Goal: Task Accomplishment & Management: Use online tool/utility

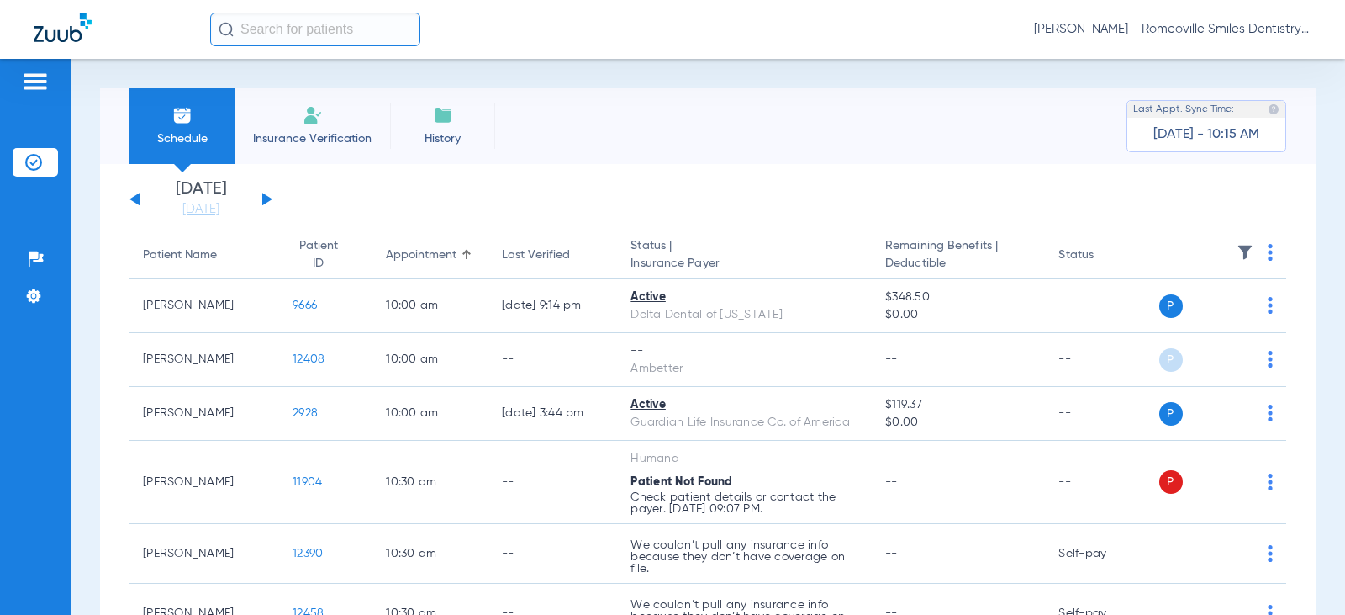
click at [312, 111] on img at bounding box center [313, 115] width 20 height 20
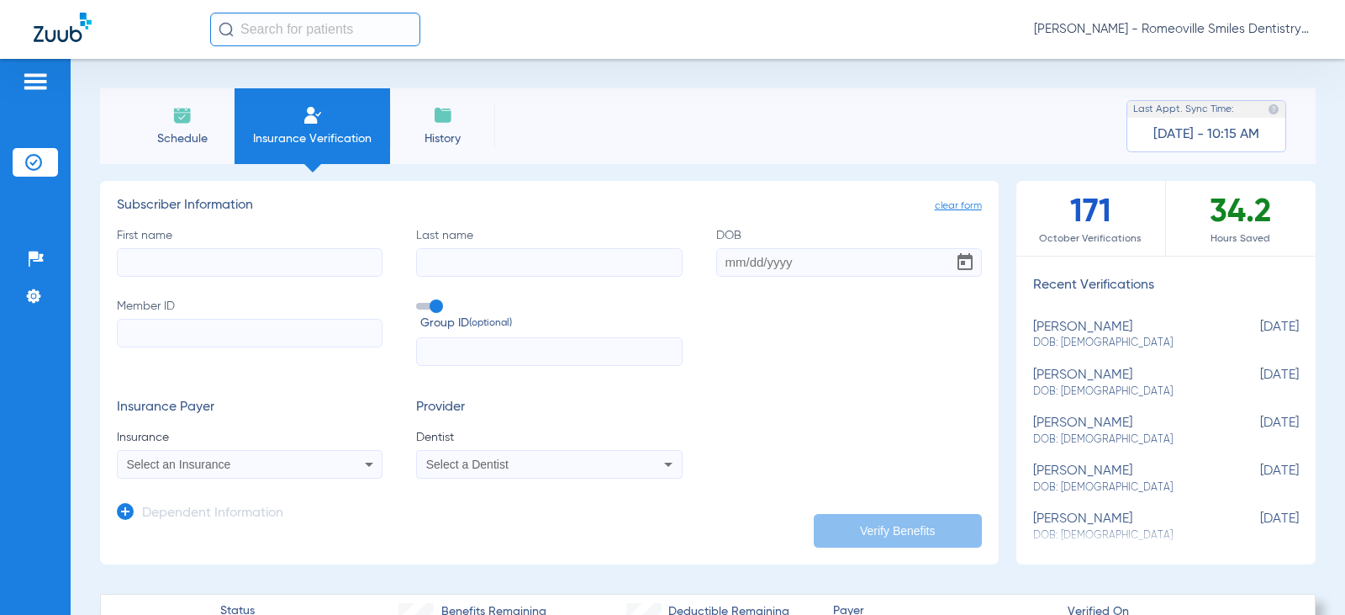
click at [232, 260] on input "First name" at bounding box center [250, 262] width 266 height 29
type input "K"
type input "[PERSON_NAME]"
click at [483, 253] on input "Last name" at bounding box center [549, 262] width 266 height 29
type input "[PERSON_NAME]"
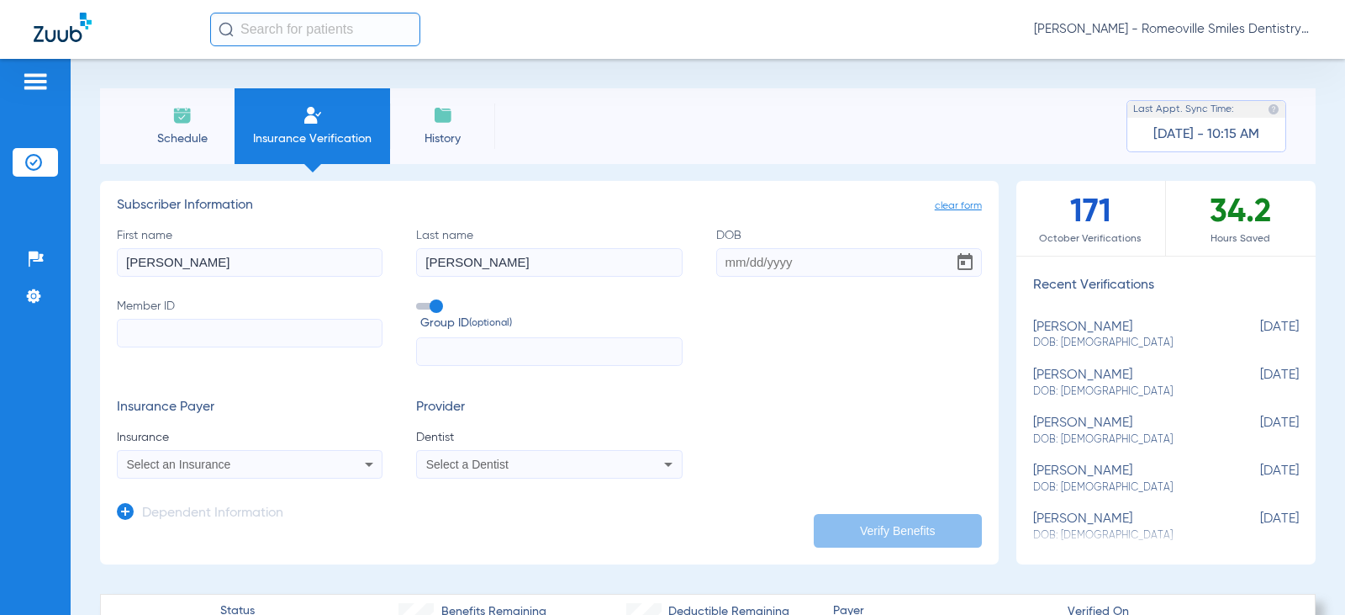
click at [717, 268] on input "DOB" at bounding box center [849, 262] width 266 height 29
click at [149, 327] on input "Member ID" at bounding box center [250, 333] width 266 height 29
type input "102184038"
click at [723, 265] on input "DOB Required" at bounding box center [849, 262] width 266 height 29
type input "[DATE]"
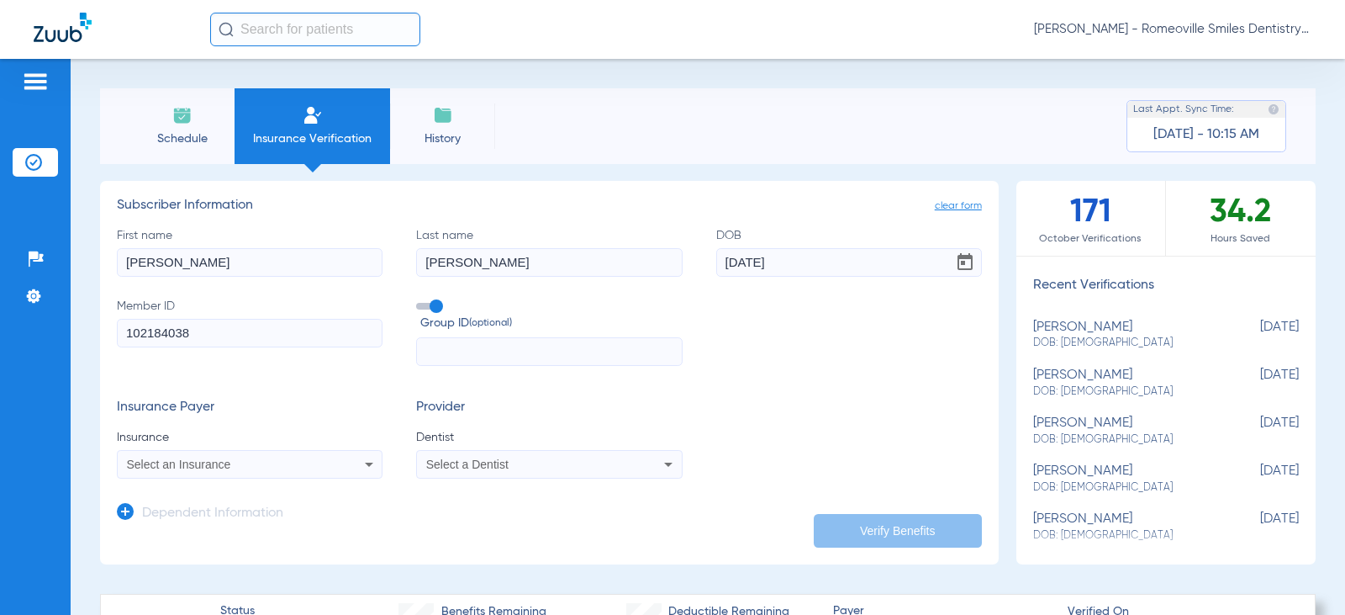
click at [552, 348] on input "text" at bounding box center [549, 351] width 266 height 29
click at [145, 462] on span "Select an Insurance" at bounding box center [179, 463] width 104 height 13
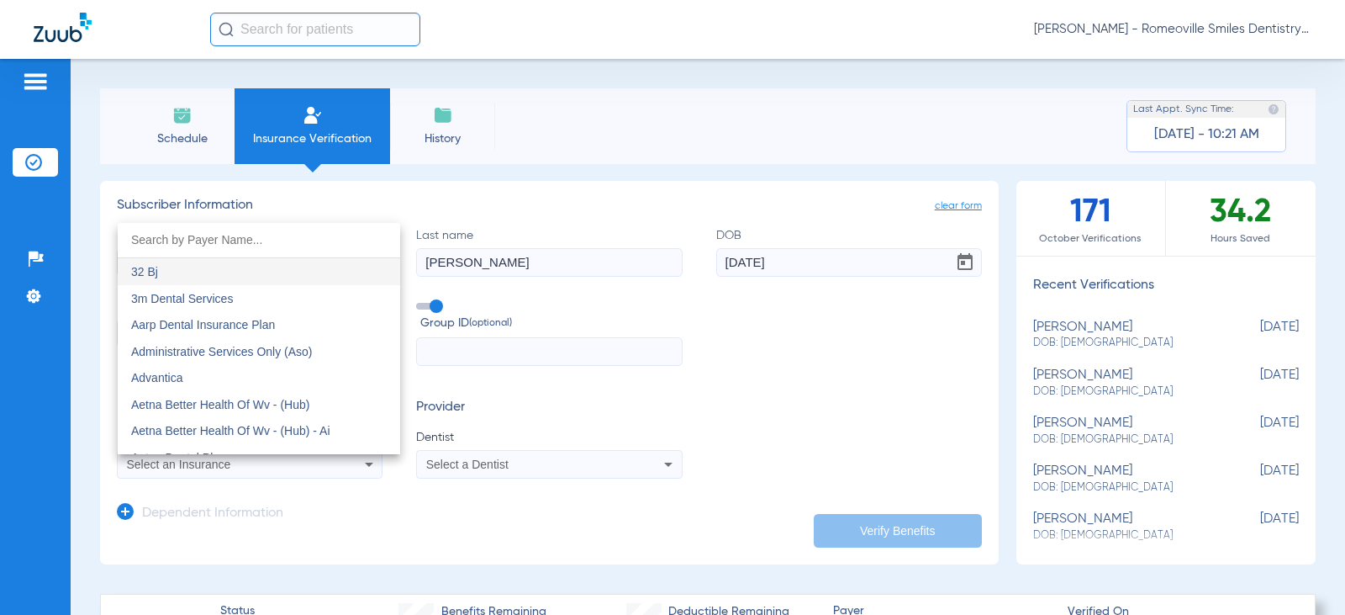
click at [605, 540] on div at bounding box center [672, 307] width 1345 height 615
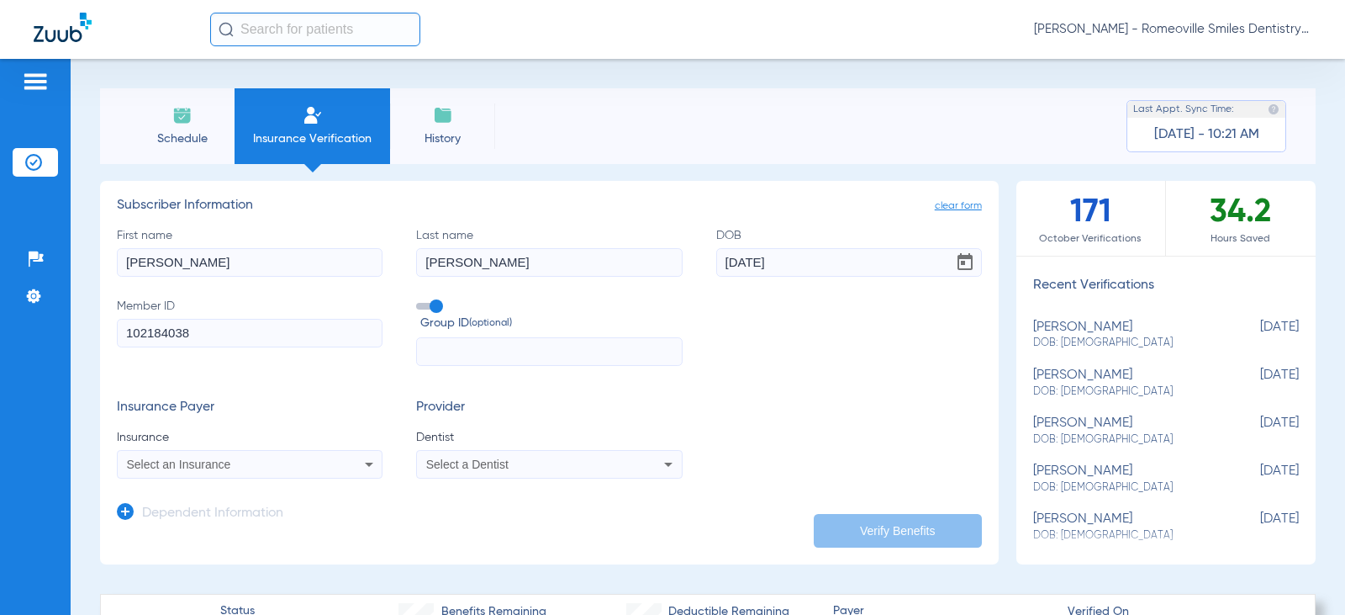
click at [457, 351] on input "text" at bounding box center [549, 351] width 266 height 29
type input "4011313"
click at [309, 471] on div "Select an Insurance" at bounding box center [250, 464] width 264 height 20
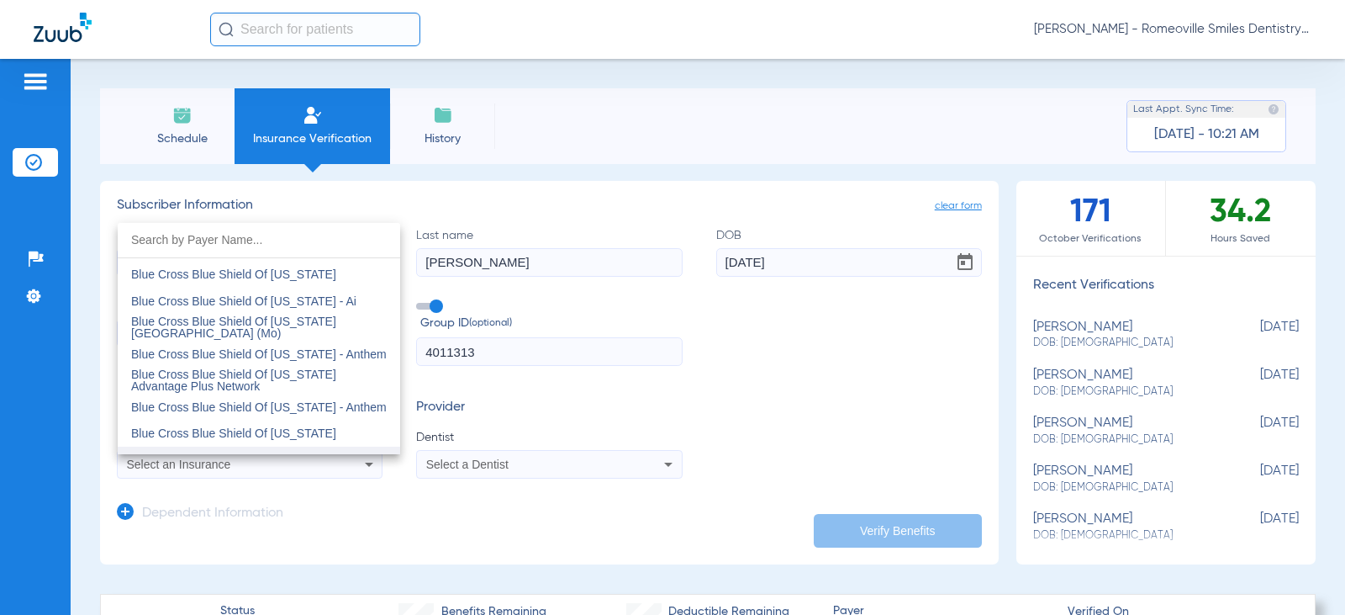
scroll to position [1598, 0]
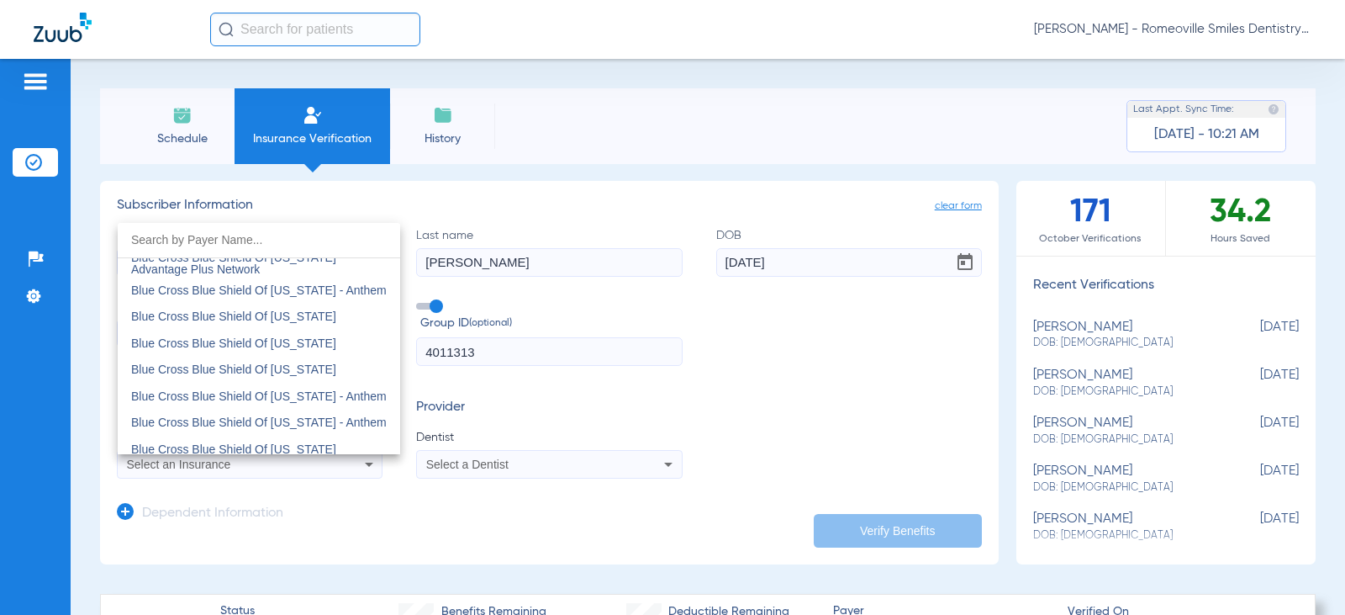
click at [207, 229] on input "dropdown search" at bounding box center [259, 240] width 283 height 34
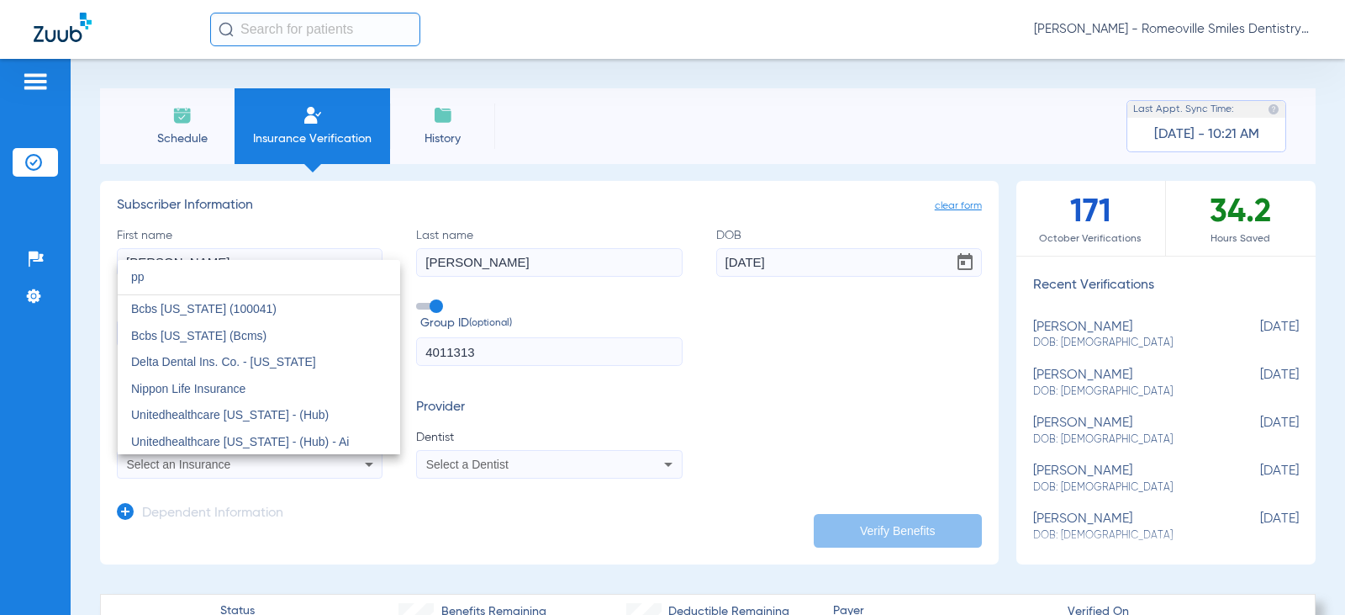
scroll to position [0, 0]
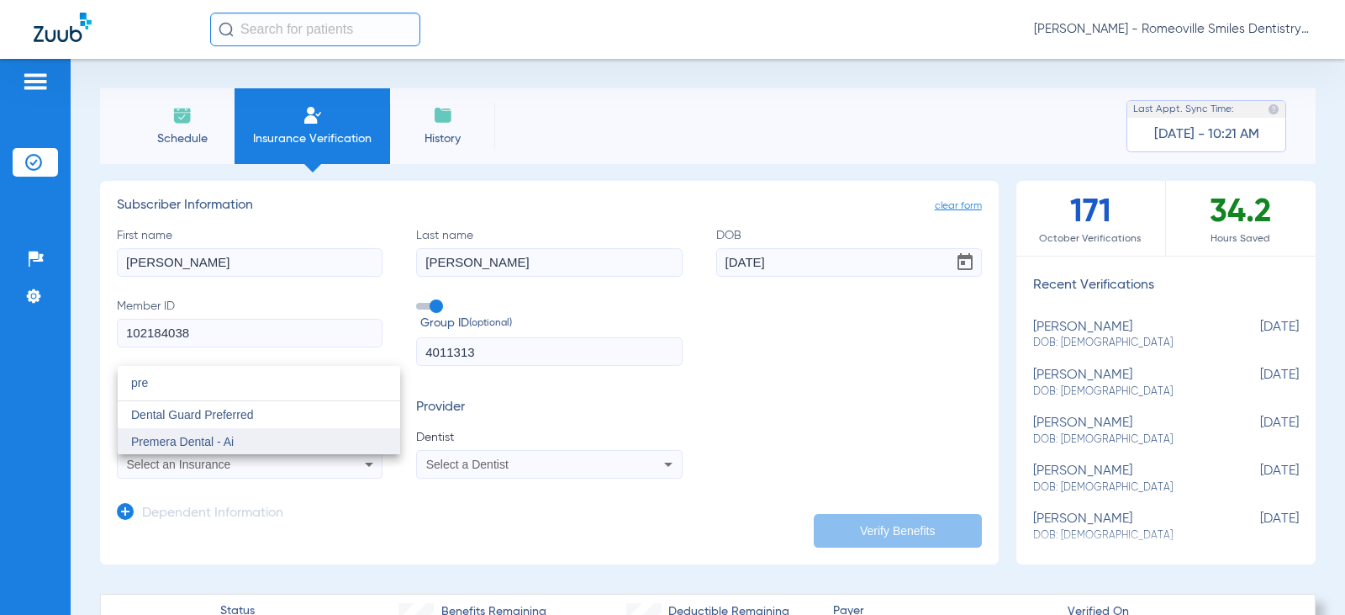
type input "pre"
click at [197, 436] on span "Premera Dental - Ai" at bounding box center [182, 441] width 103 height 13
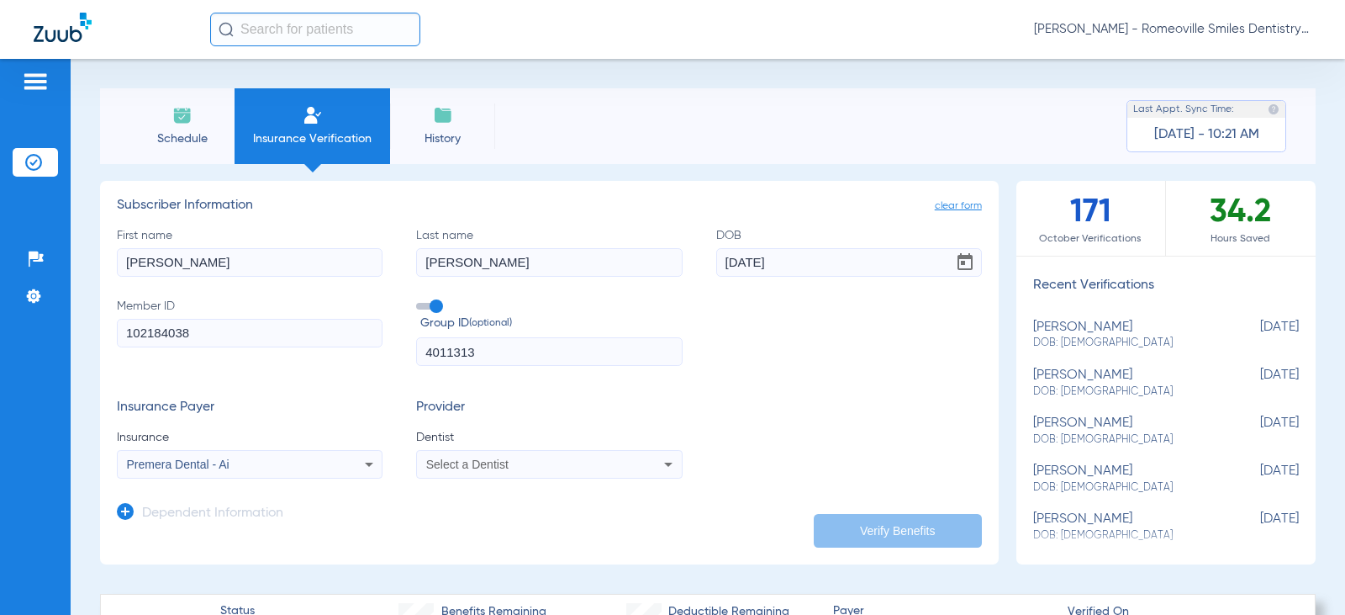
click at [501, 473] on div "Select a Dentist" at bounding box center [549, 464] width 264 height 20
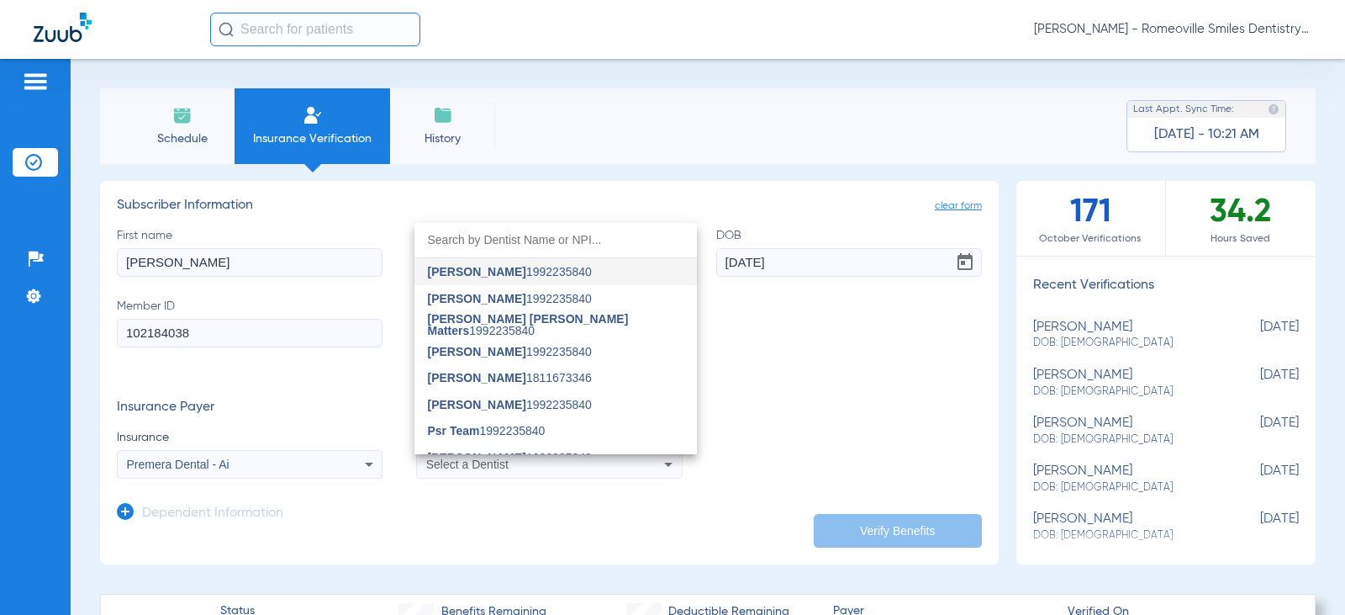
click at [505, 234] on input "dropdown search" at bounding box center [556, 240] width 283 height 34
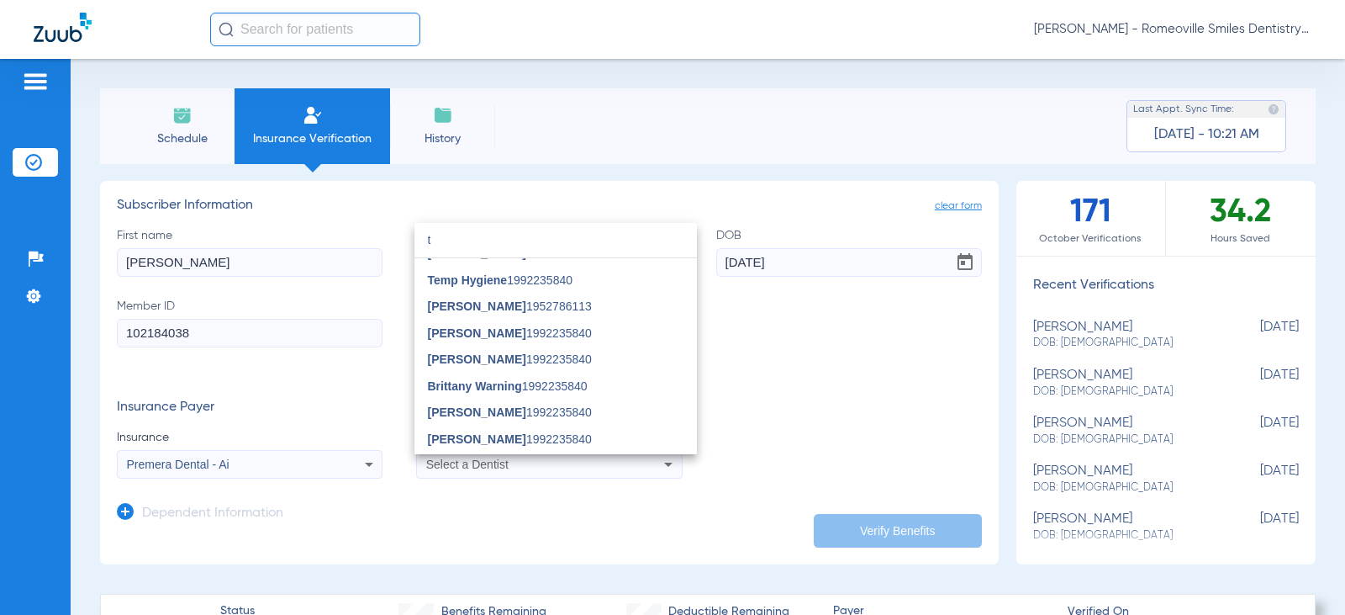
scroll to position [84, 0]
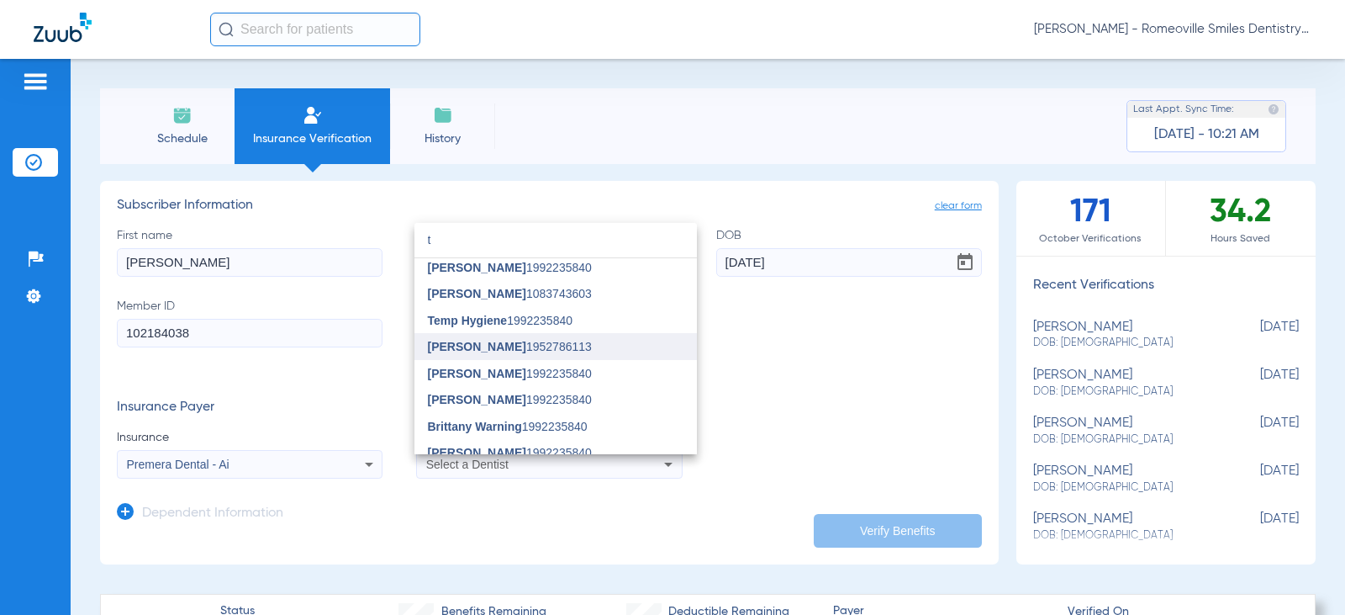
type input "t"
drag, startPoint x: 477, startPoint y: 341, endPoint x: 516, endPoint y: 349, distance: 40.4
click at [477, 341] on span "Eric Townsend" at bounding box center [477, 346] width 98 height 13
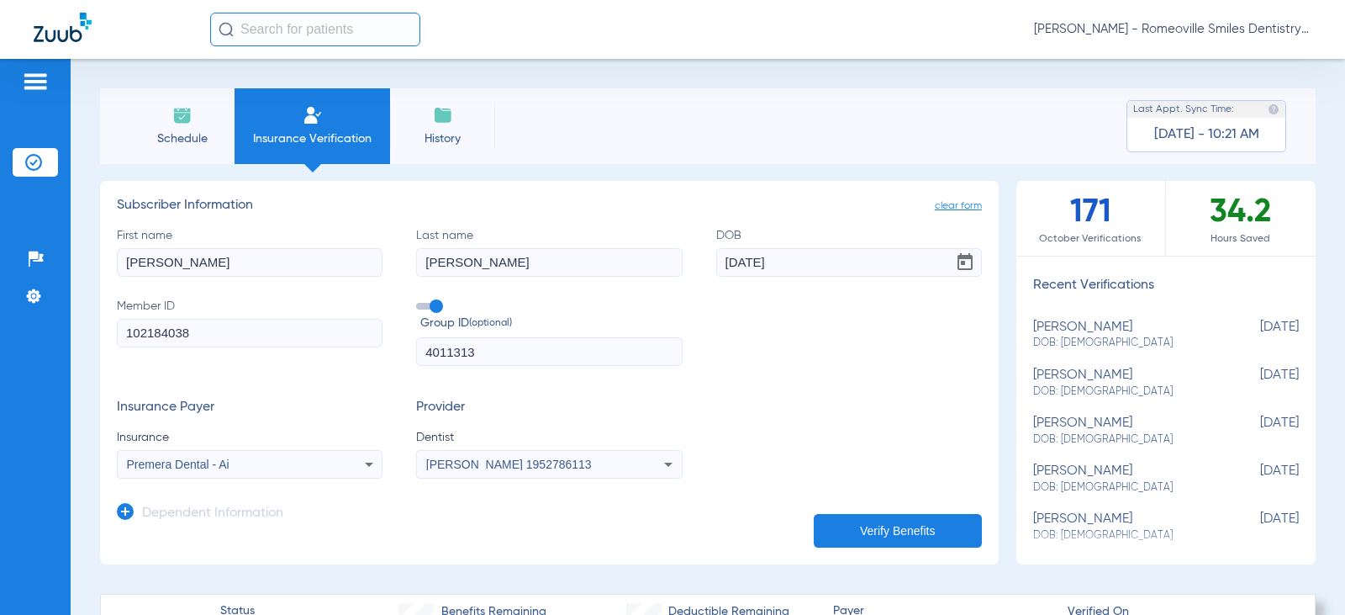
click at [928, 531] on button "Verify Benefits" at bounding box center [898, 531] width 168 height 34
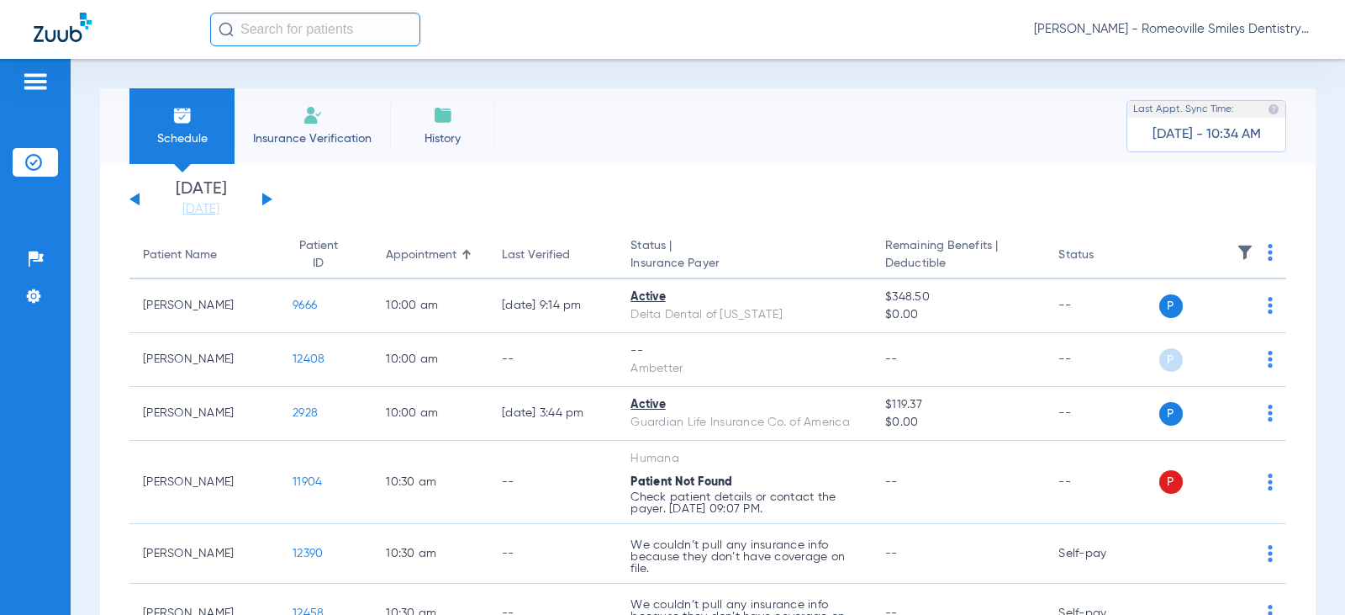
click at [308, 135] on span "Insurance Verification" at bounding box center [312, 138] width 130 height 17
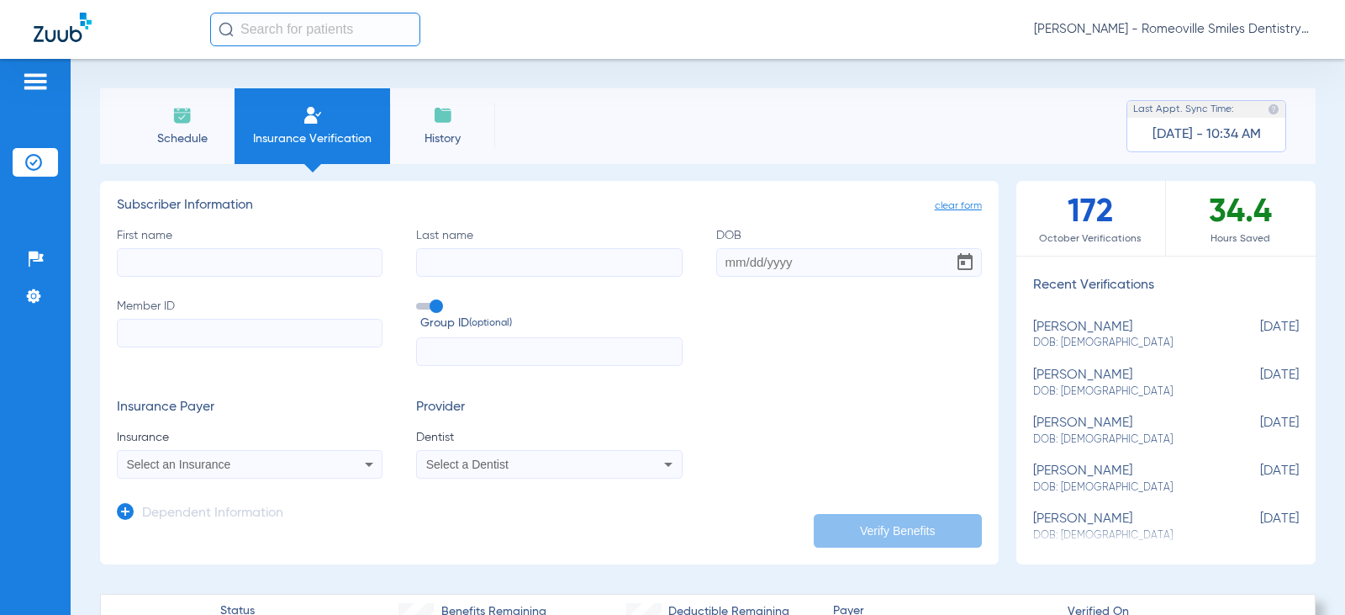
click at [1076, 326] on div "[PERSON_NAME] DOB: [DEMOGRAPHIC_DATA]" at bounding box center [1124, 335] width 182 height 31
type input "[PERSON_NAME]"
type input "[DATE]"
type input "102184038"
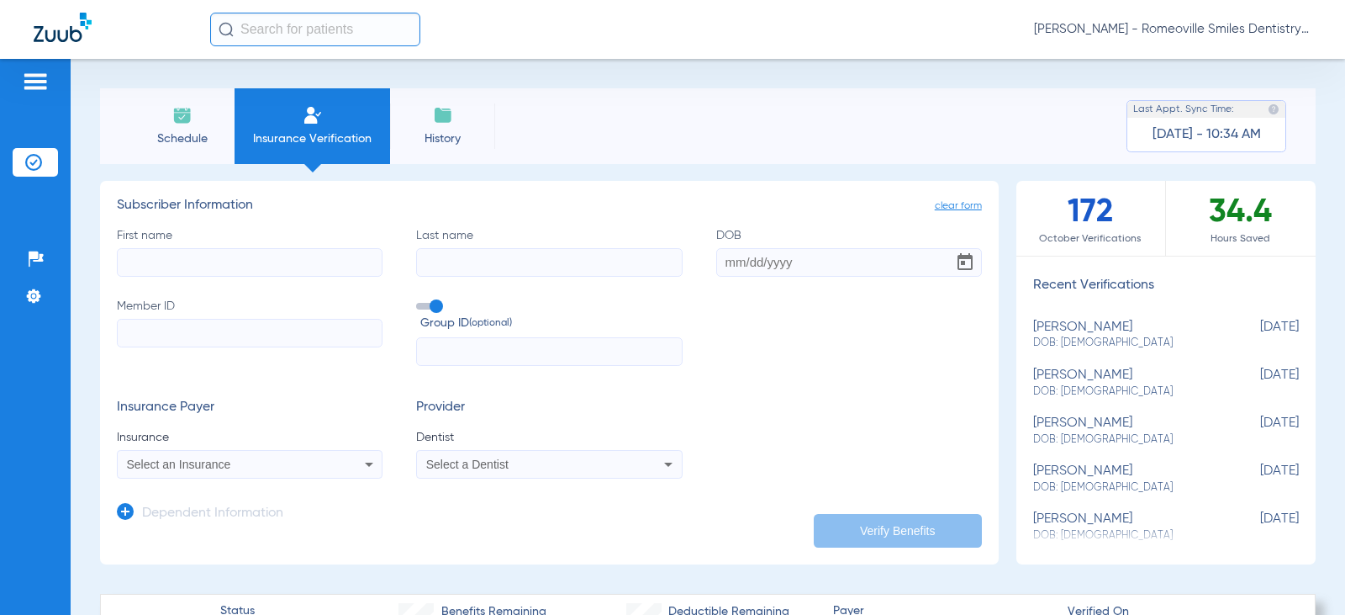
type input "4011313"
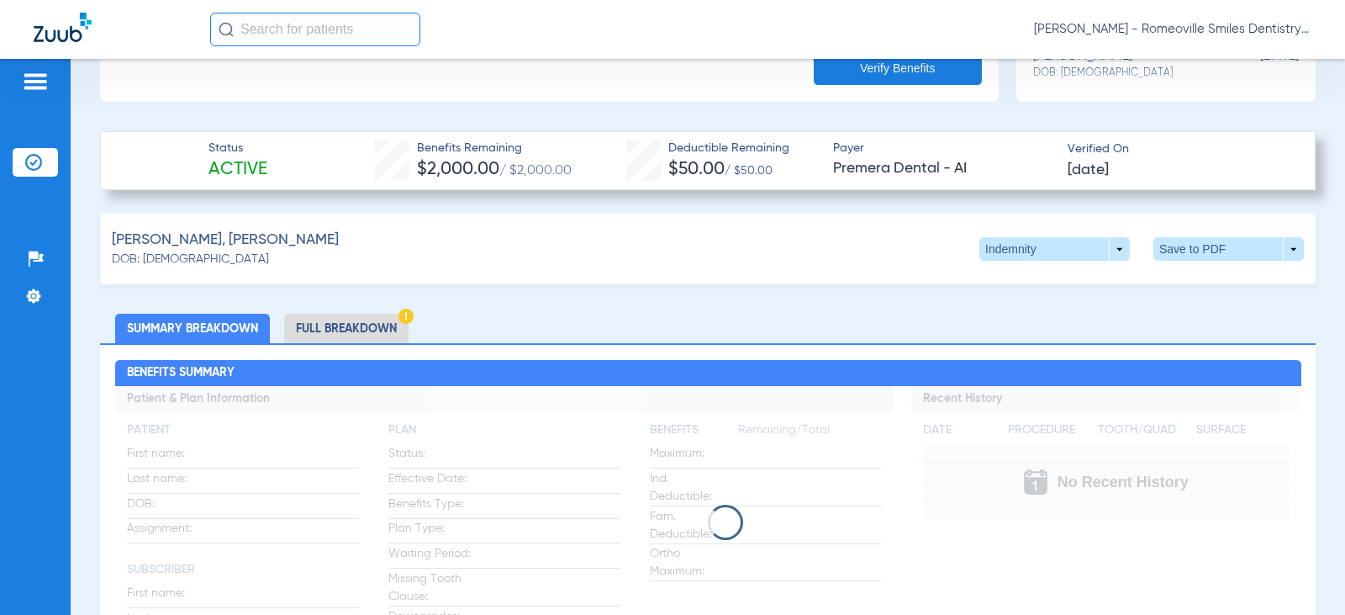
scroll to position [505, 0]
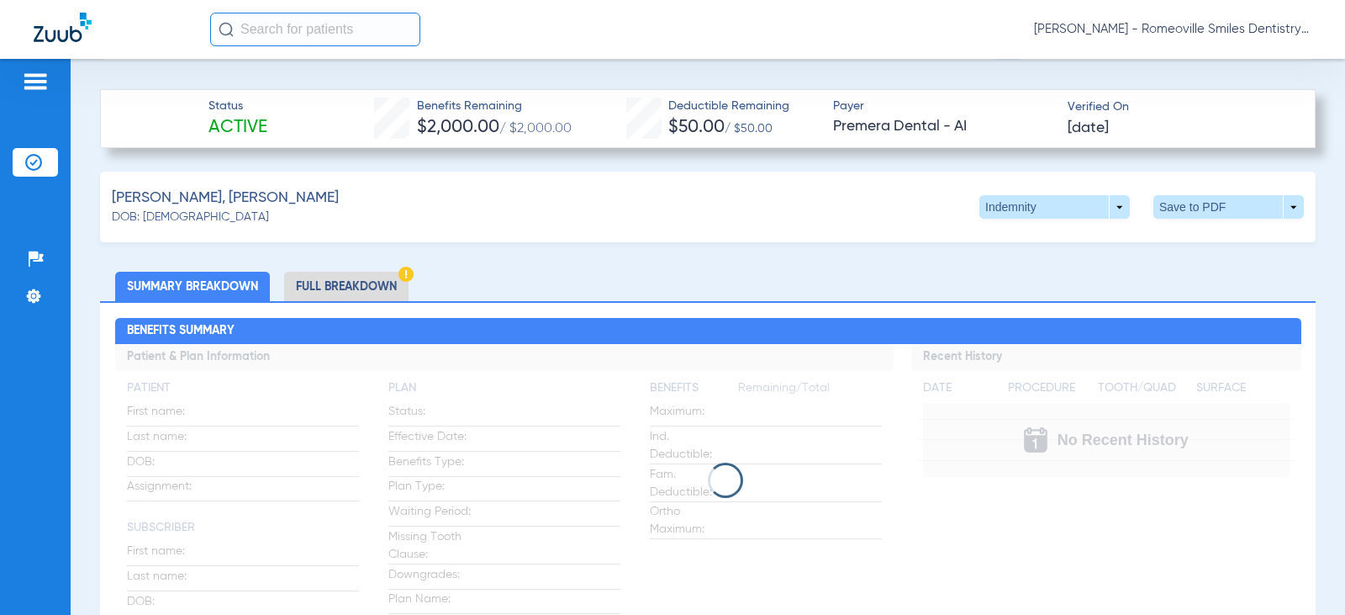
click at [369, 281] on li "Full Breakdown" at bounding box center [346, 286] width 124 height 29
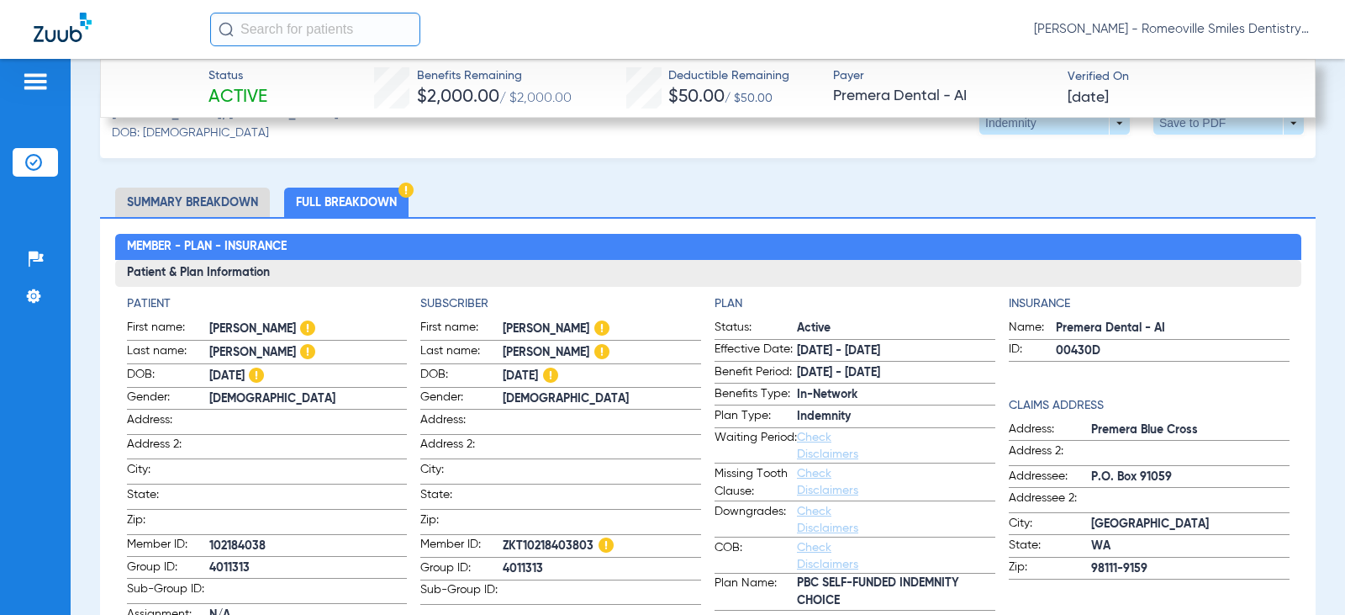
scroll to position [673, 0]
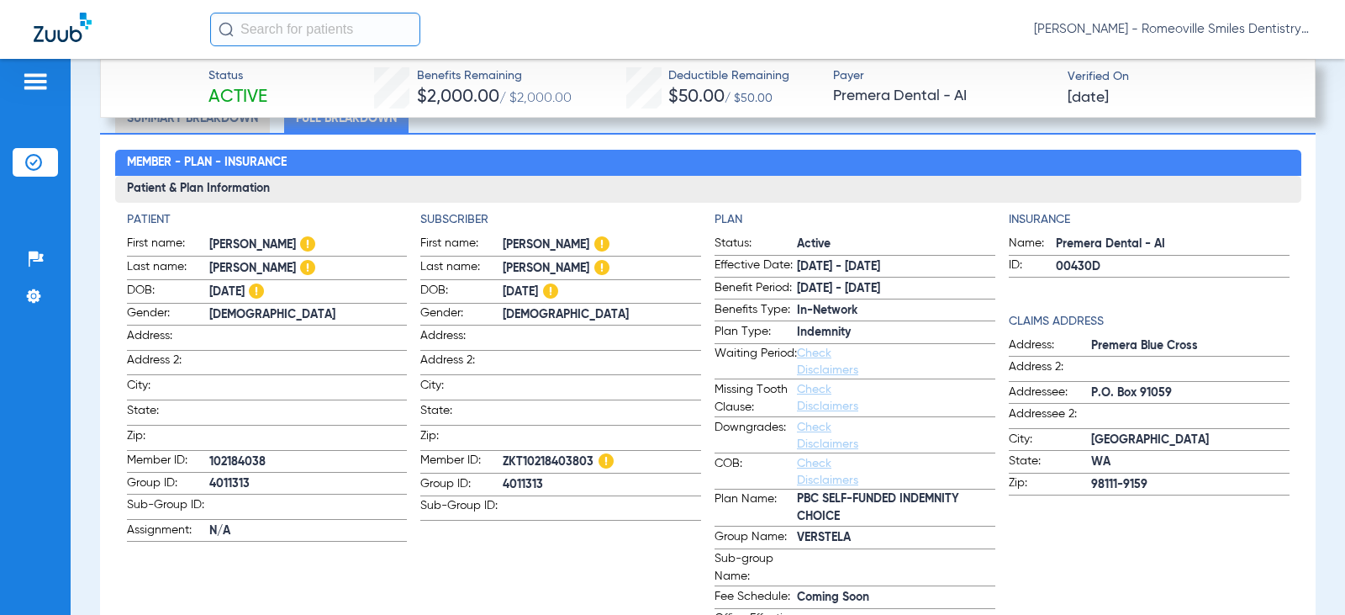
drag, startPoint x: 795, startPoint y: 494, endPoint x: 906, endPoint y: 502, distance: 111.3
click at [950, 501] on span "PBC SELF-FUNDED INDEMNITY CHOICE" at bounding box center [896, 507] width 198 height 35
click at [785, 497] on span "Plan Name:" at bounding box center [756, 507] width 82 height 35
drag, startPoint x: 785, startPoint y: 498, endPoint x: 906, endPoint y: 506, distance: 120.5
click at [917, 515] on label "Plan Name: PBC SELF-FUNDED INDEMNITY CHOICE" at bounding box center [855, 508] width 281 height 36
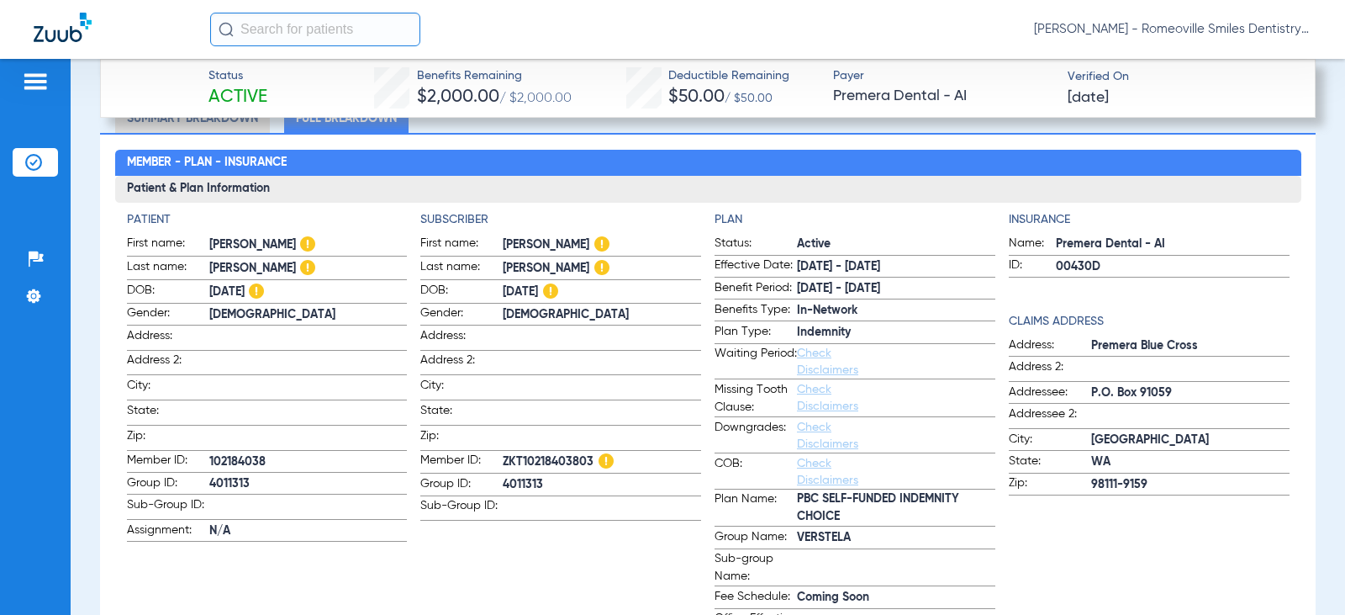
copy label "PBC SELF-FUNDED INDEMNITY CHOICE"
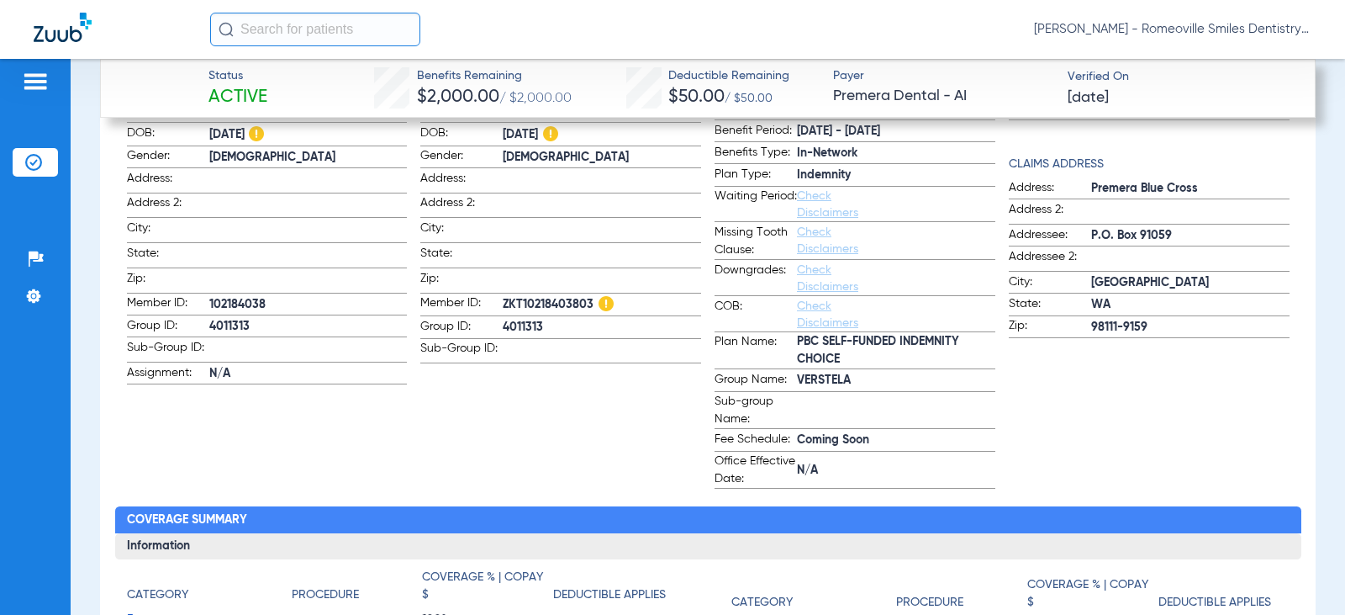
scroll to position [841, 0]
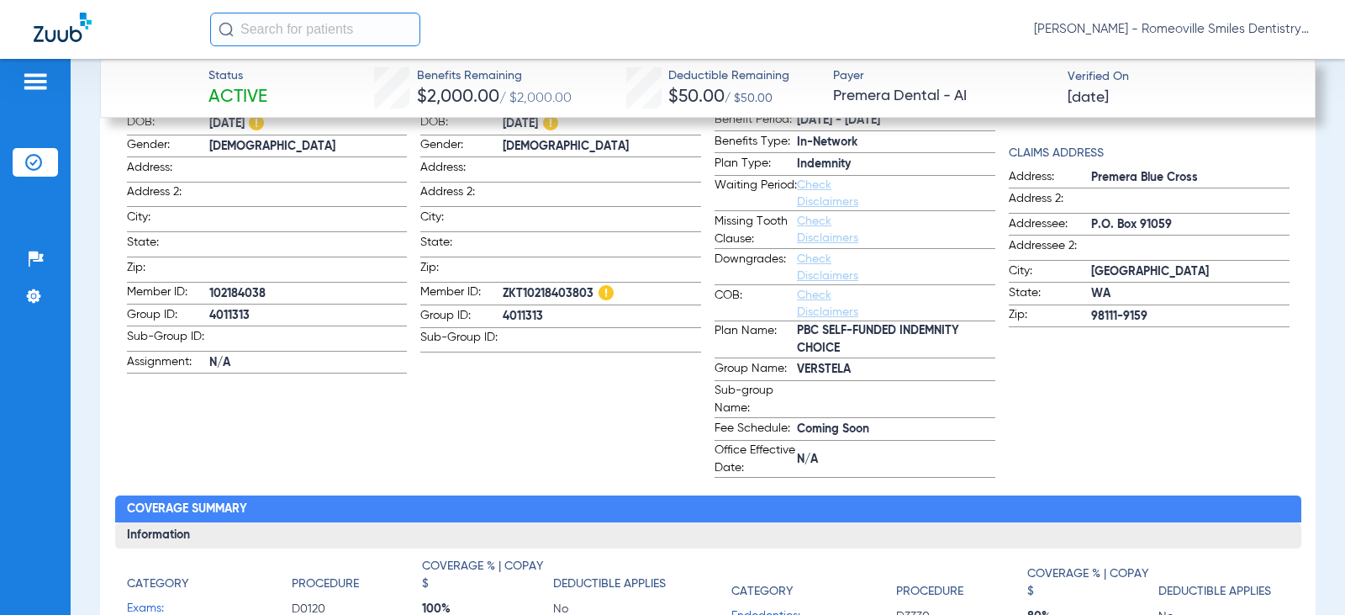
drag, startPoint x: 210, startPoint y: 283, endPoint x: 272, endPoint y: 282, distance: 62.2
click at [272, 285] on span "102184038" at bounding box center [308, 294] width 198 height 18
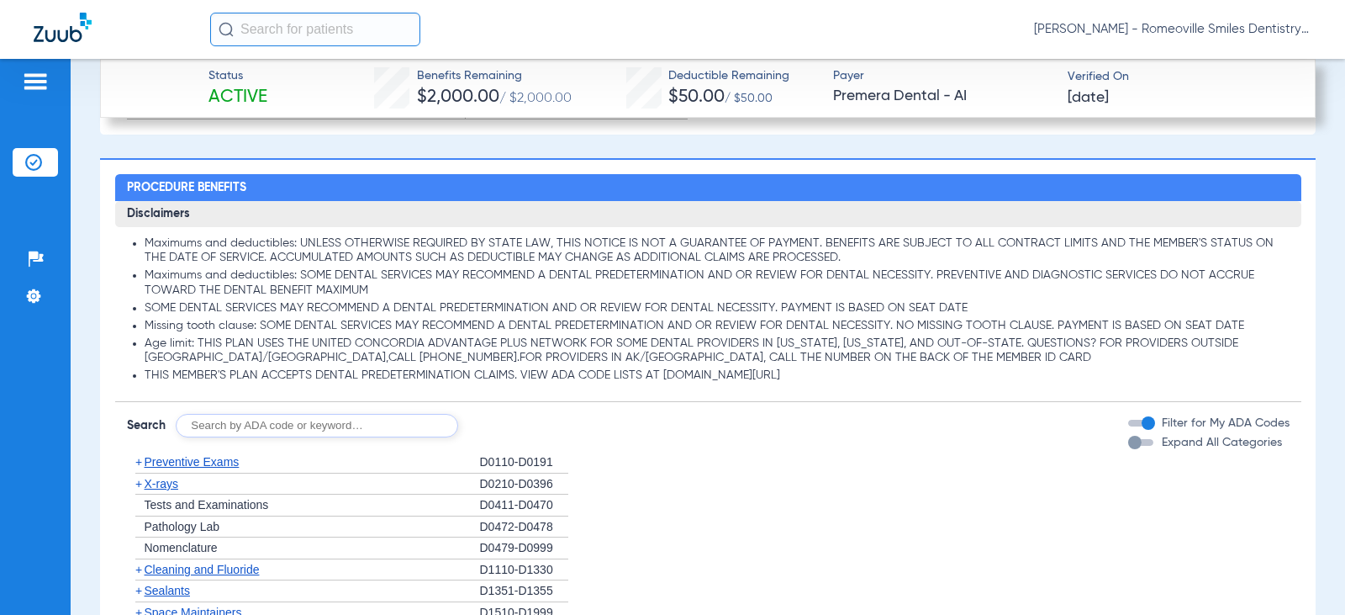
scroll to position [1840, 0]
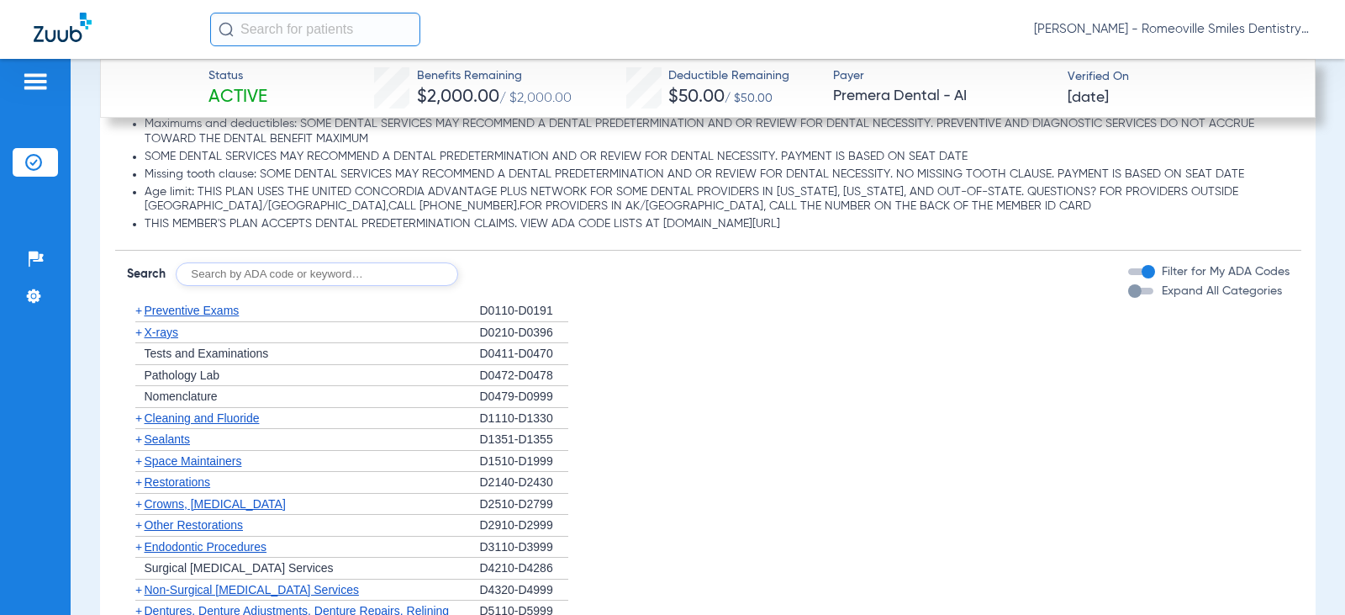
click at [188, 277] on input "text" at bounding box center [317, 274] width 283 height 24
type input "MISSING TOOTH CLAUSE"
click at [530, 277] on button "Search" at bounding box center [521, 274] width 66 height 24
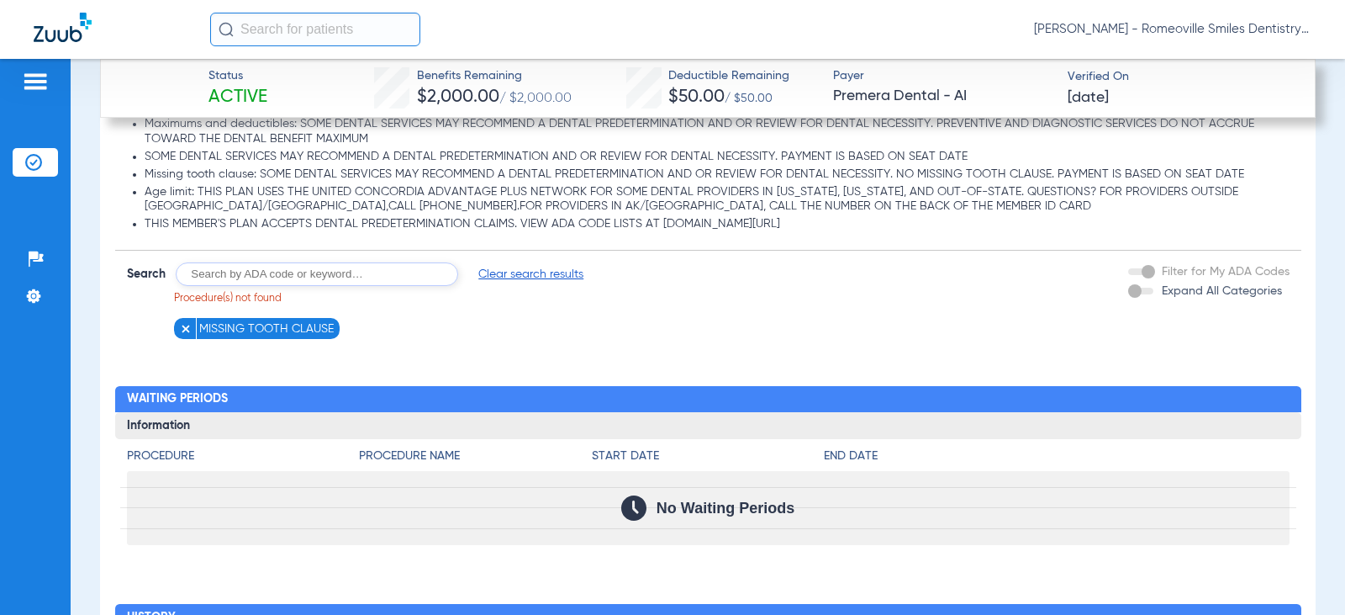
click at [214, 324] on span "MISSING TOOTH CLAUSE" at bounding box center [266, 328] width 135 height 17
click at [371, 272] on input "text" at bounding box center [317, 274] width 283 height 24
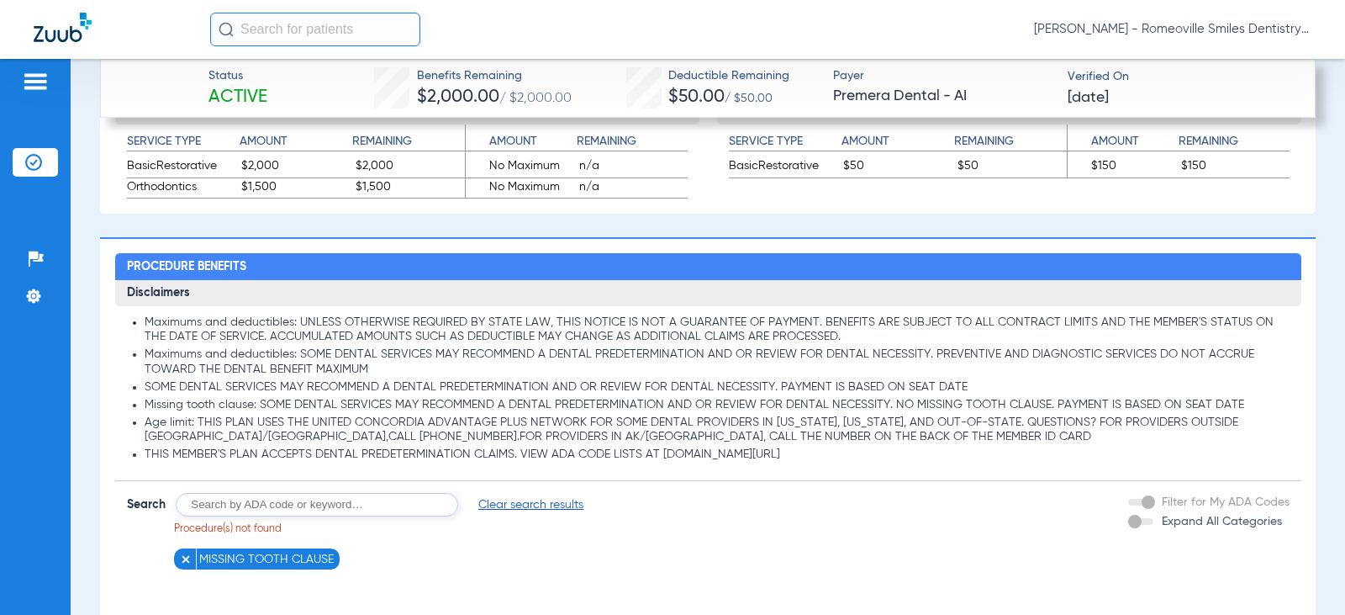
scroll to position [1645, 0]
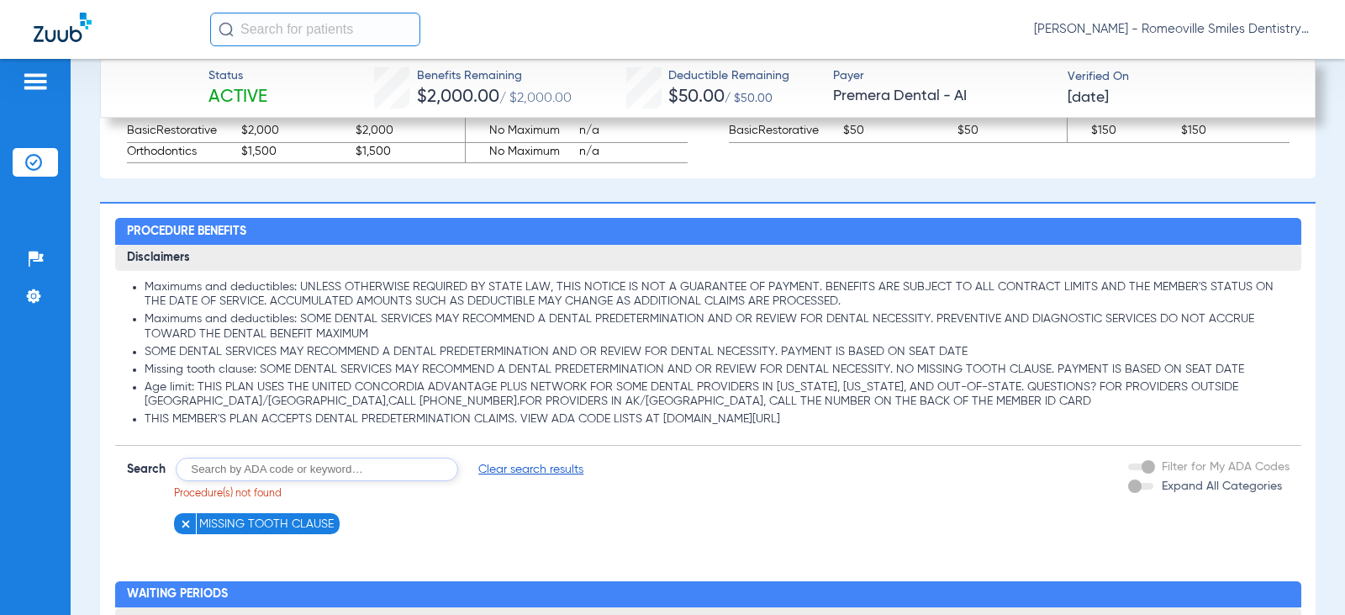
click at [249, 471] on input "text" at bounding box center [317, 469] width 283 height 24
type input "D2991"
click at [535, 467] on button "Search" at bounding box center [521, 469] width 66 height 24
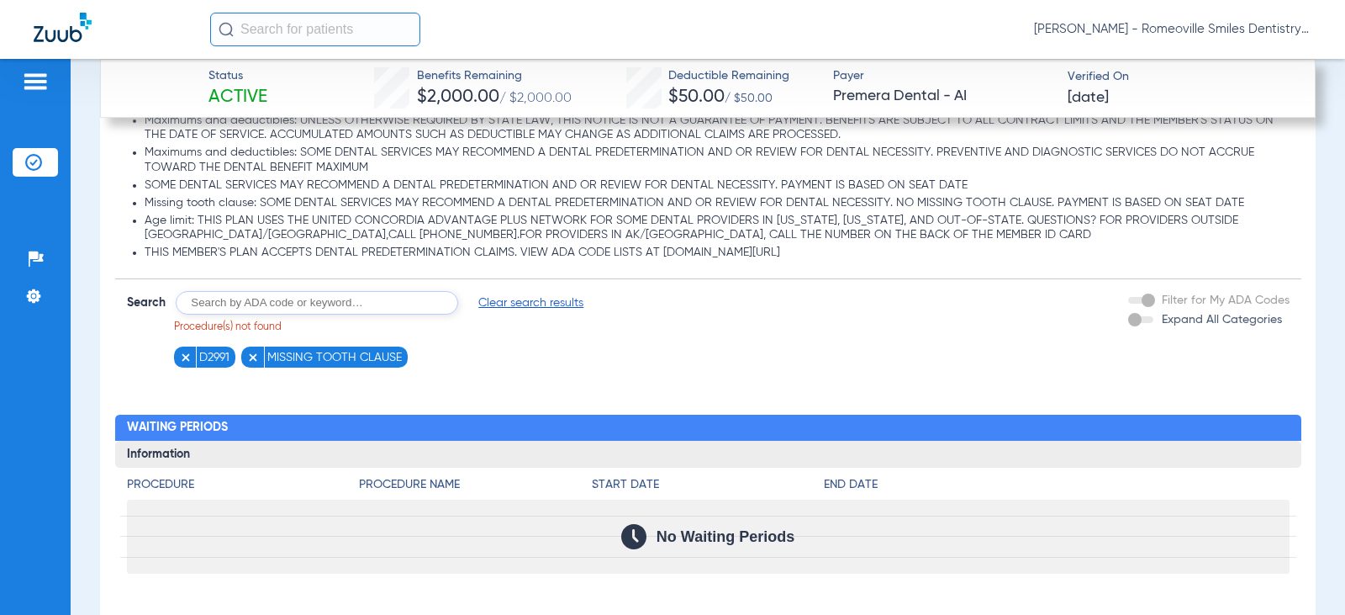
scroll to position [1813, 0]
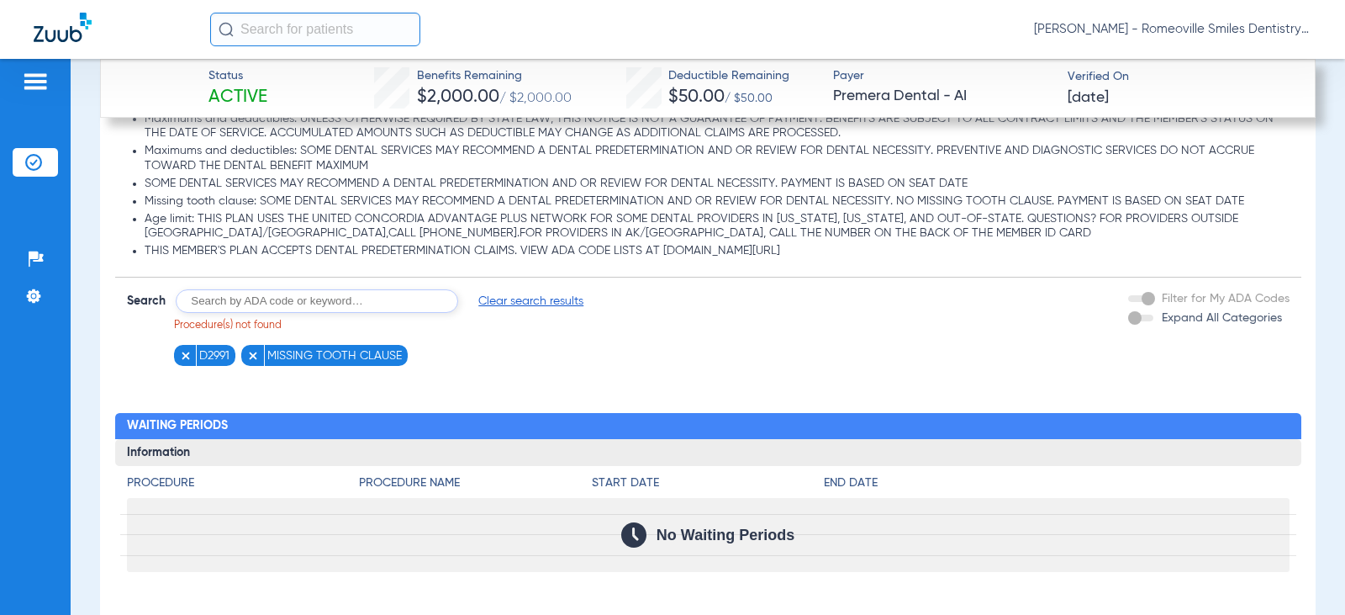
click at [536, 299] on span "Clear search results" at bounding box center [530, 301] width 105 height 17
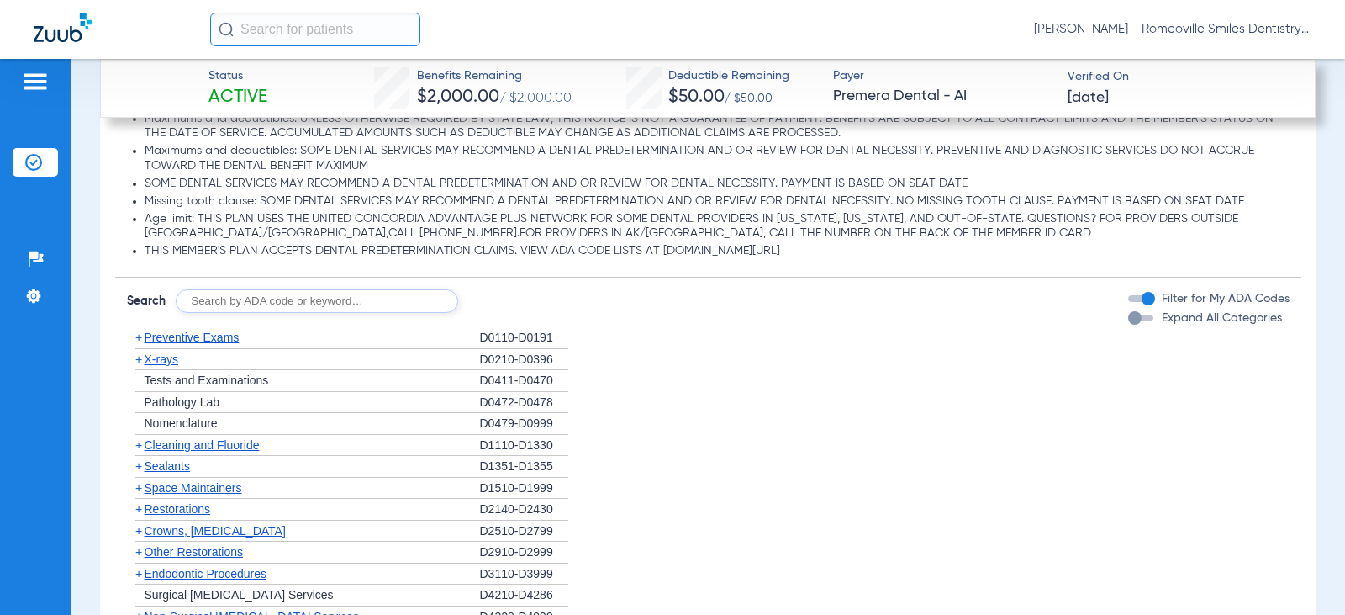
click at [200, 307] on input "text" at bounding box center [317, 301] width 283 height 24
type input "2991"
click at [513, 299] on button "Search" at bounding box center [521, 301] width 66 height 24
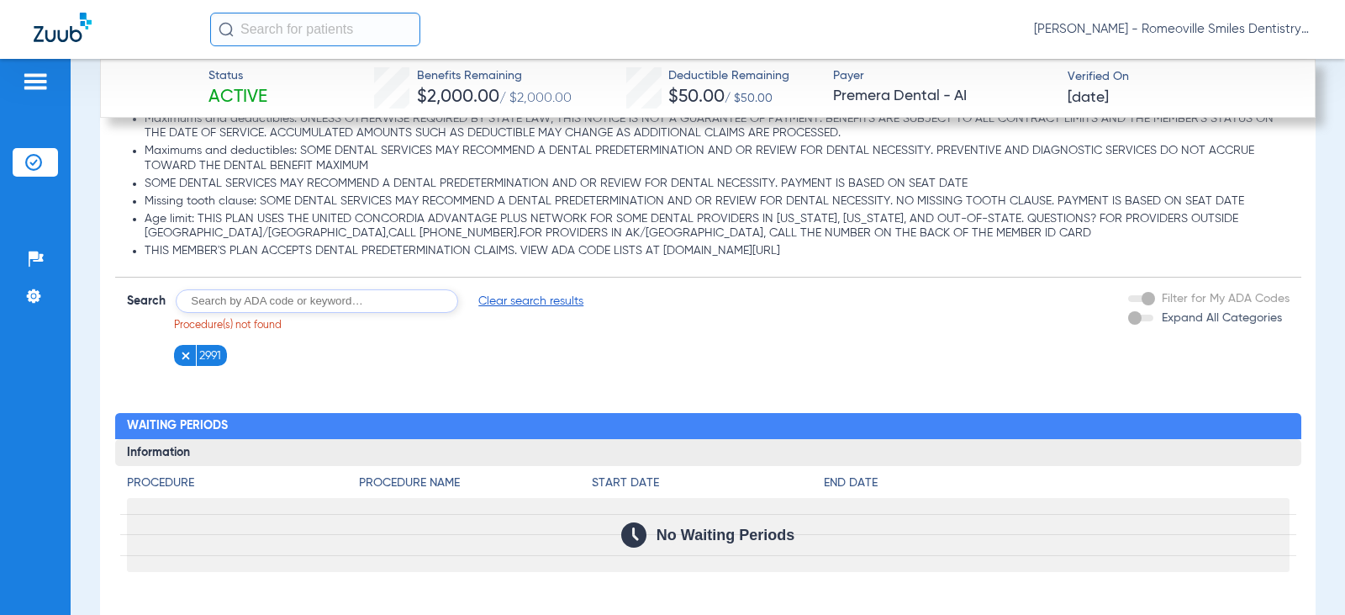
click at [177, 358] on li "2991" at bounding box center [201, 355] width 54 height 21
click at [188, 359] on img at bounding box center [186, 356] width 12 height 12
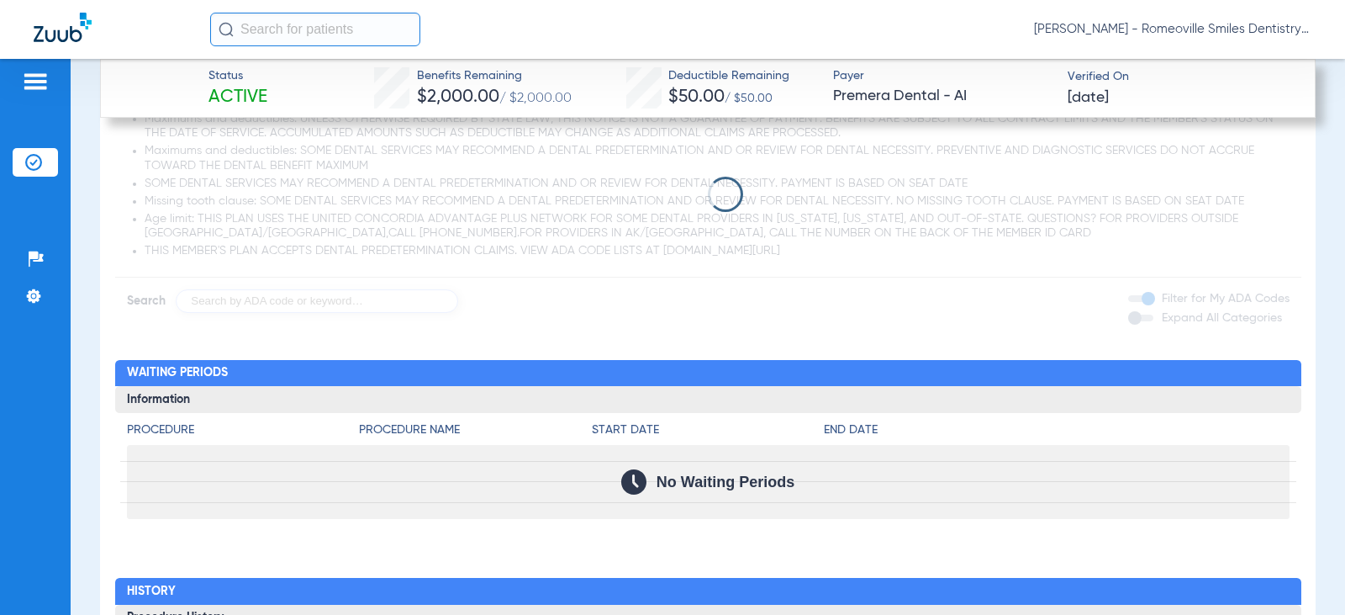
click at [228, 299] on app-loading-indicator at bounding box center [708, 195] width 1187 height 236
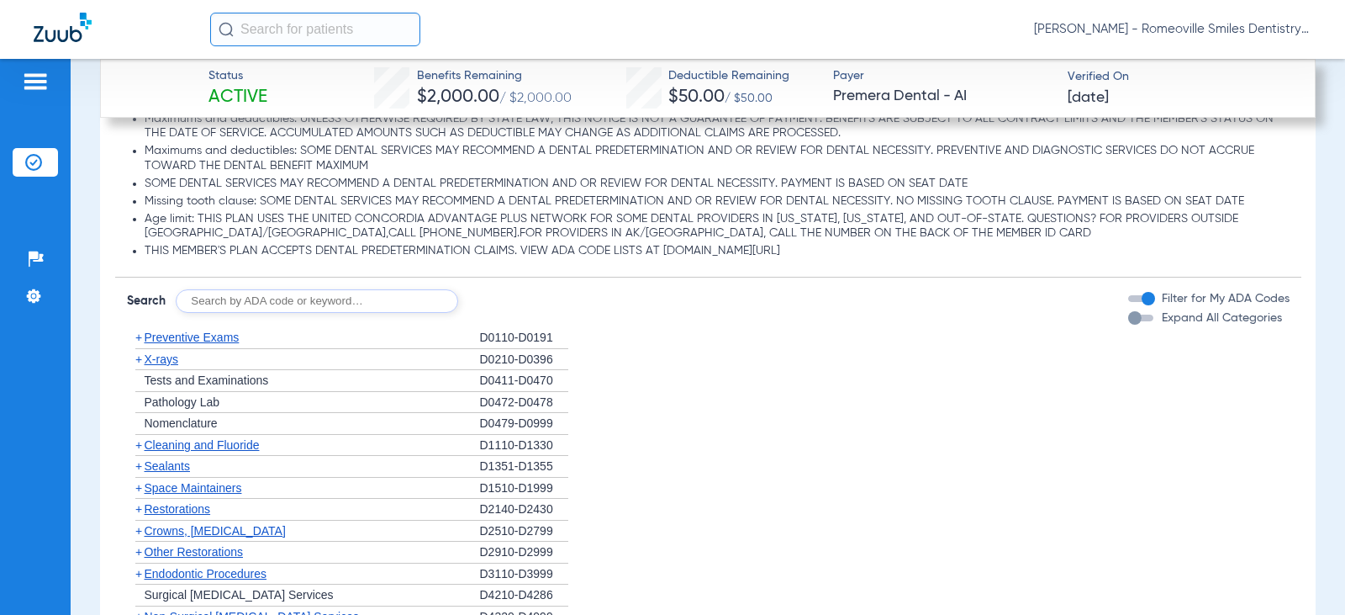
click at [224, 305] on input "text" at bounding box center [317, 301] width 283 height 24
type input "D0431"
click at [543, 295] on button "Search" at bounding box center [521, 301] width 66 height 24
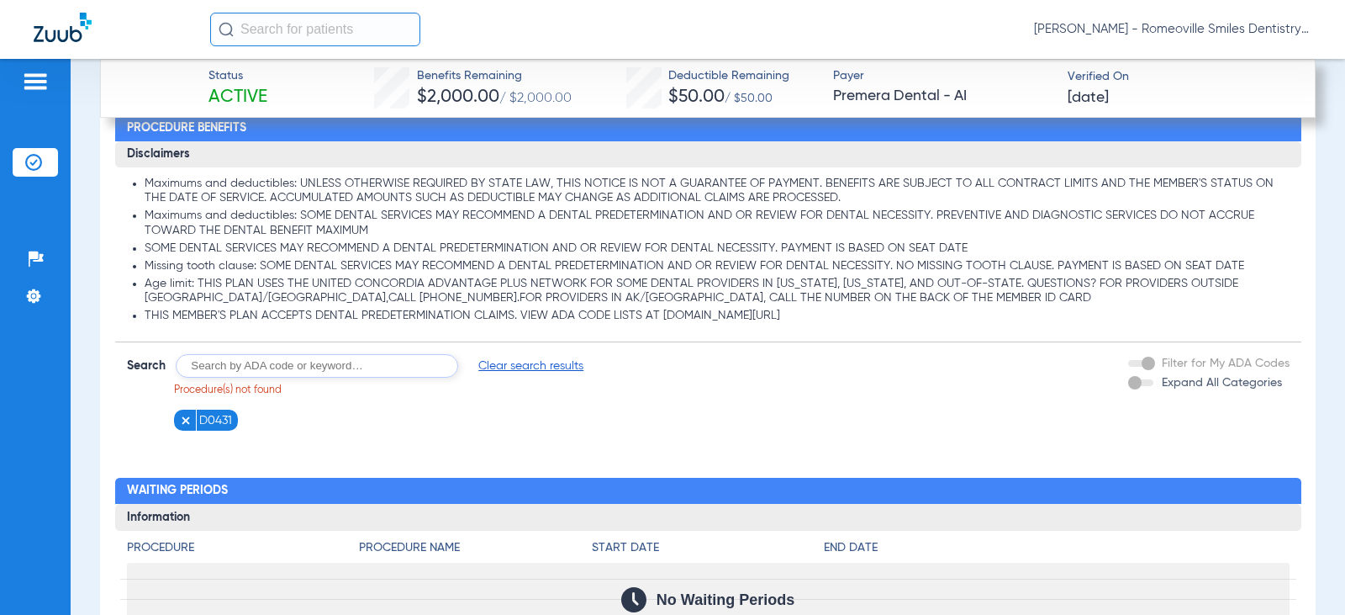
scroll to position [1729, 0]
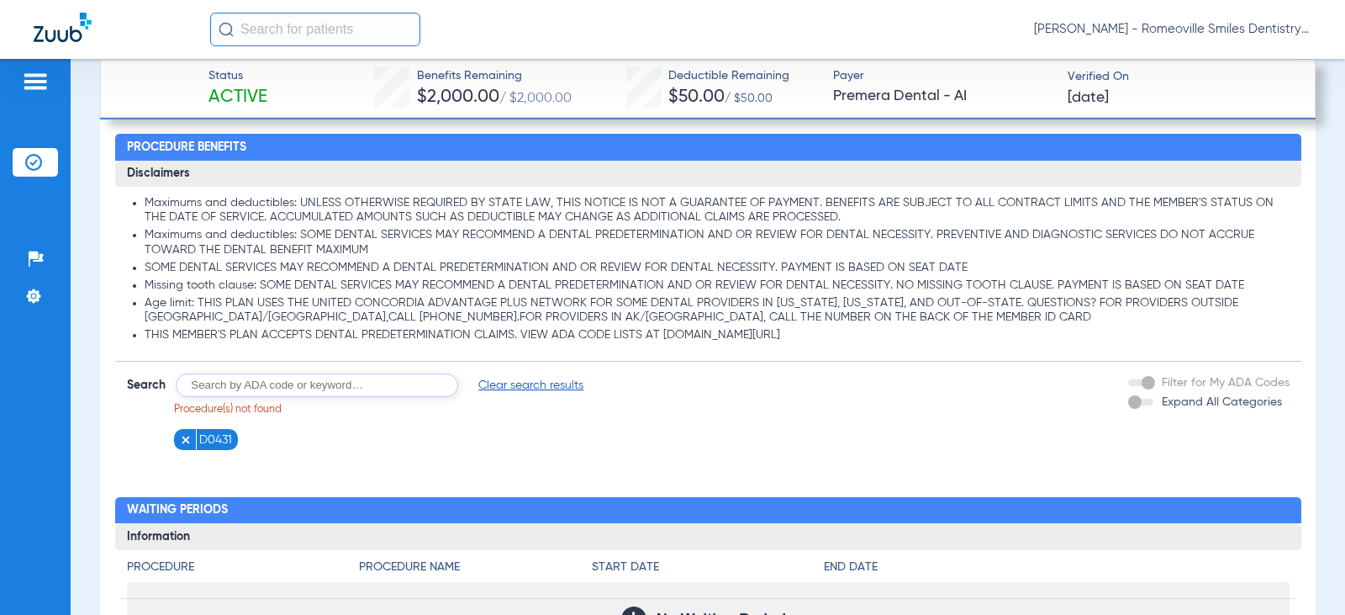
click at [323, 385] on input "text" at bounding box center [317, 385] width 283 height 24
click at [503, 386] on span "Clear search results" at bounding box center [530, 385] width 105 height 17
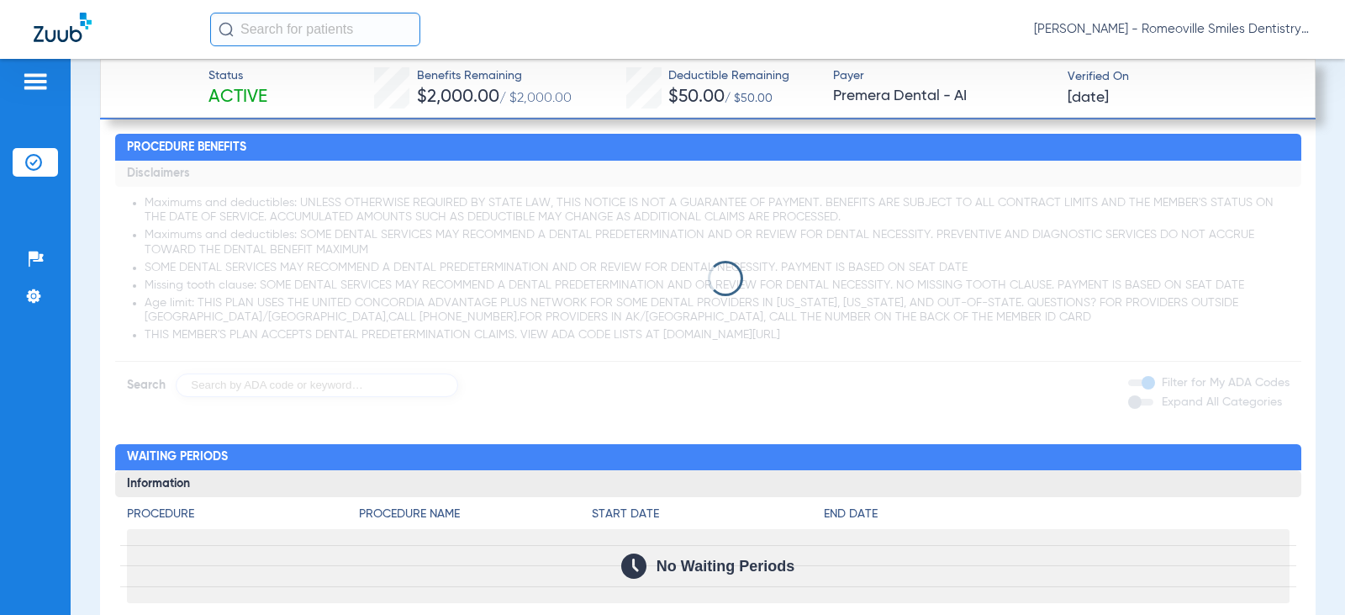
click at [211, 389] on app-loading-indicator at bounding box center [708, 279] width 1187 height 236
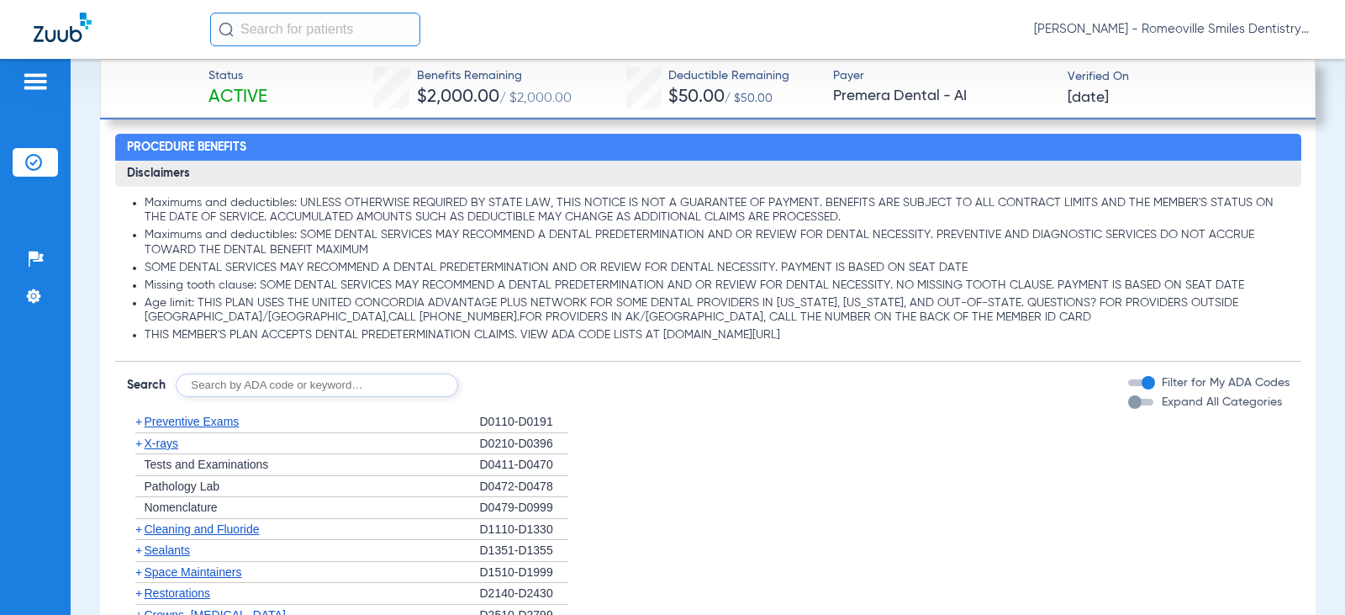
click at [203, 383] on input "text" at bounding box center [317, 385] width 283 height 24
type input "D4381"
click at [518, 384] on button "Search" at bounding box center [521, 385] width 66 height 24
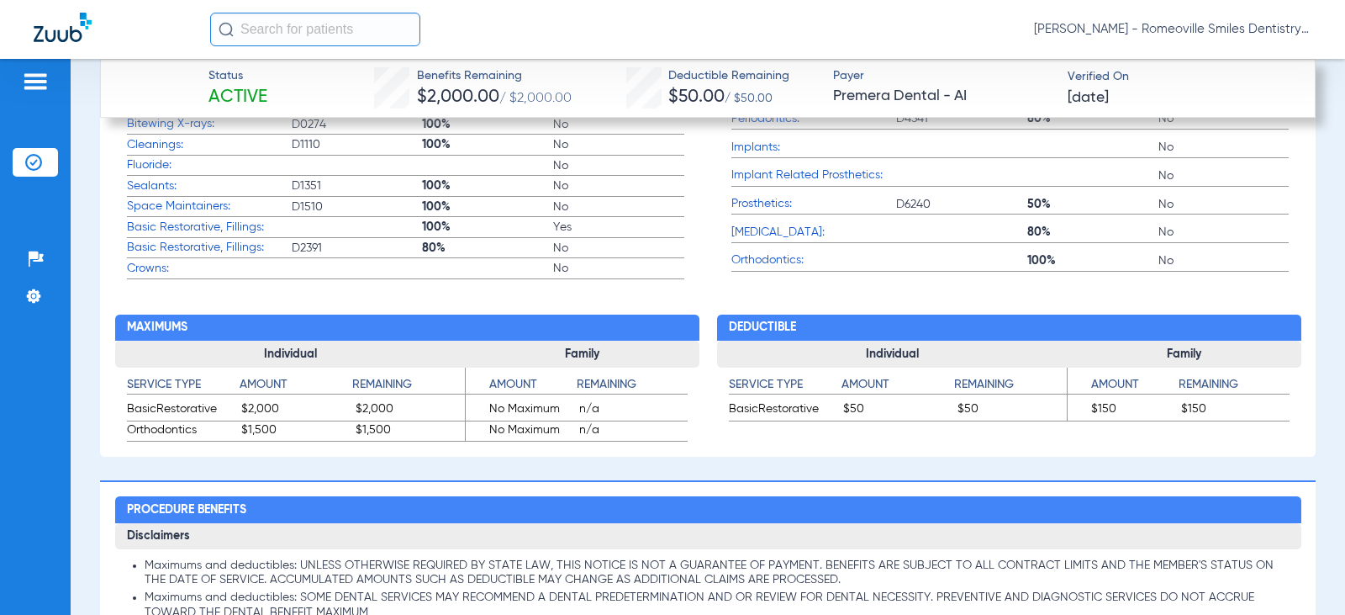
scroll to position [1224, 0]
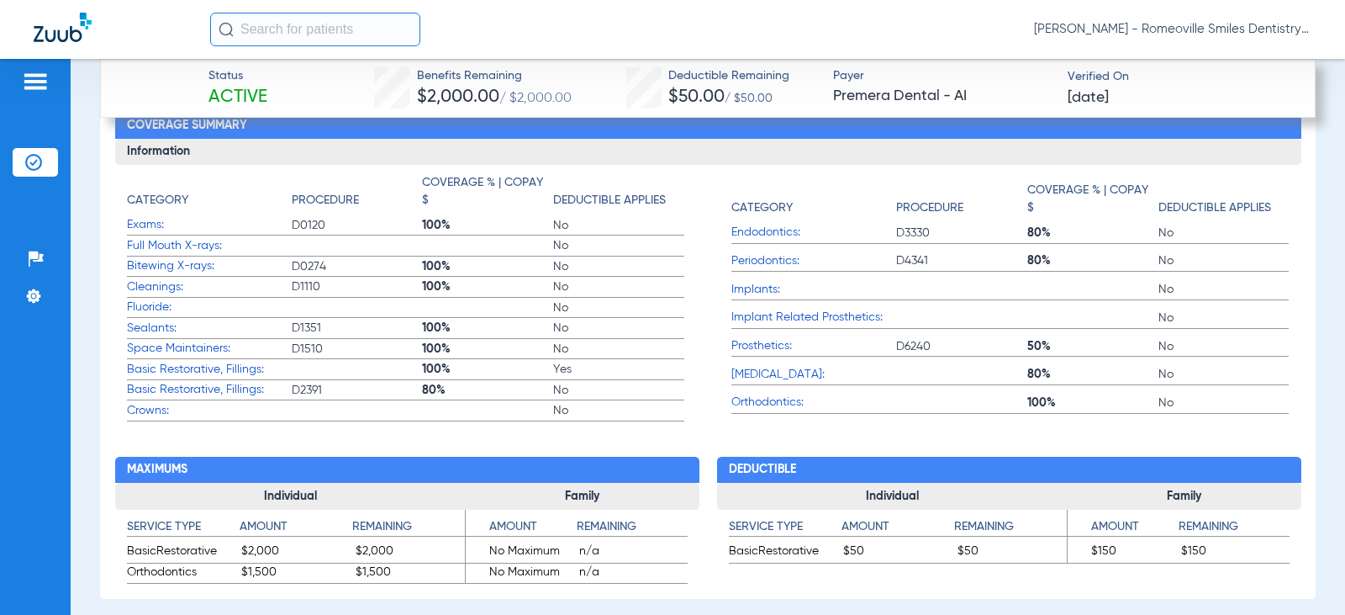
click at [144, 225] on span "Exams:" at bounding box center [209, 225] width 165 height 18
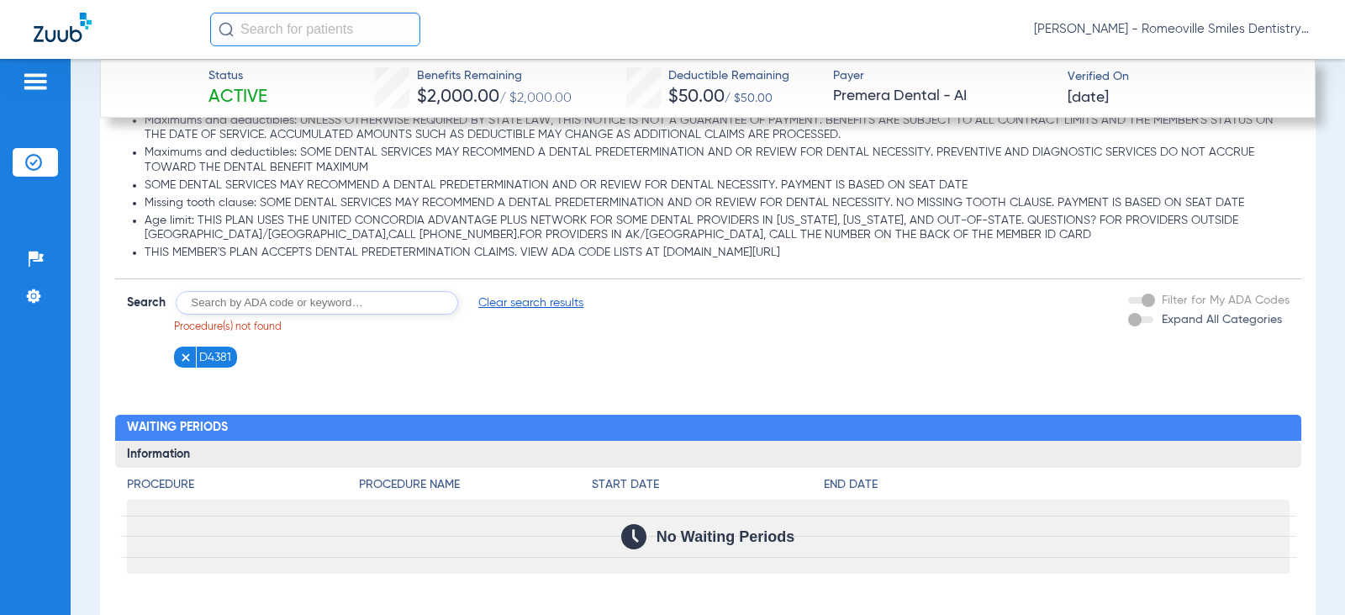
scroll to position [1813, 0]
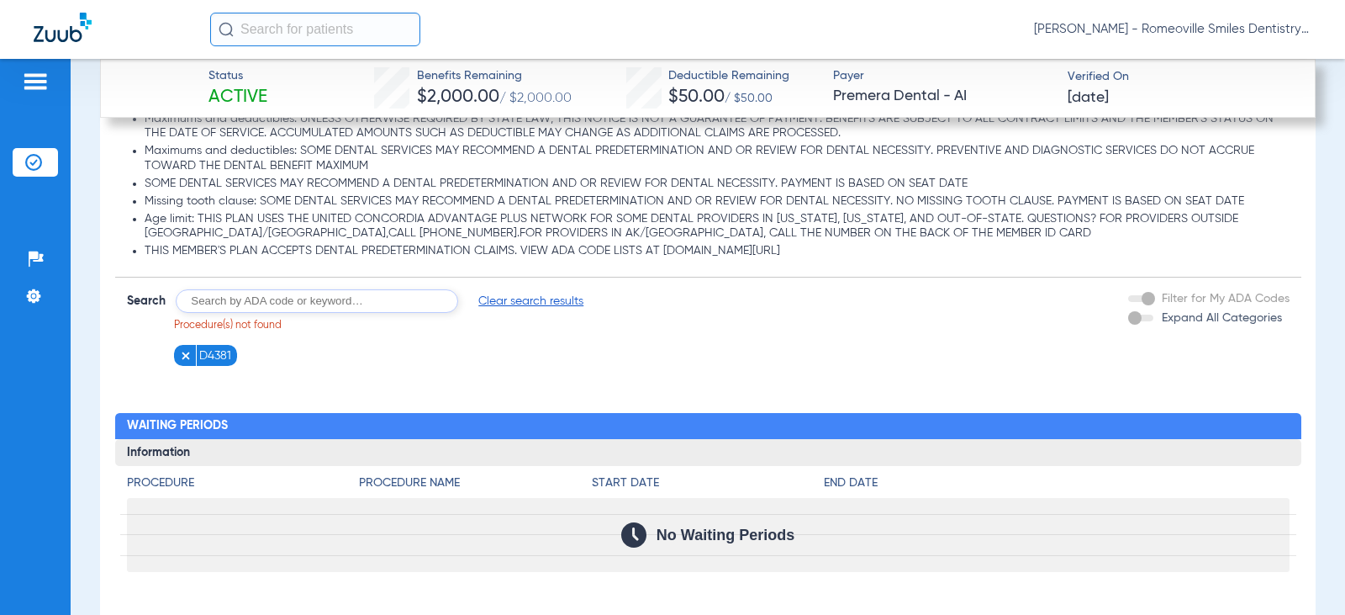
click at [532, 293] on span "Clear search results" at bounding box center [530, 301] width 105 height 17
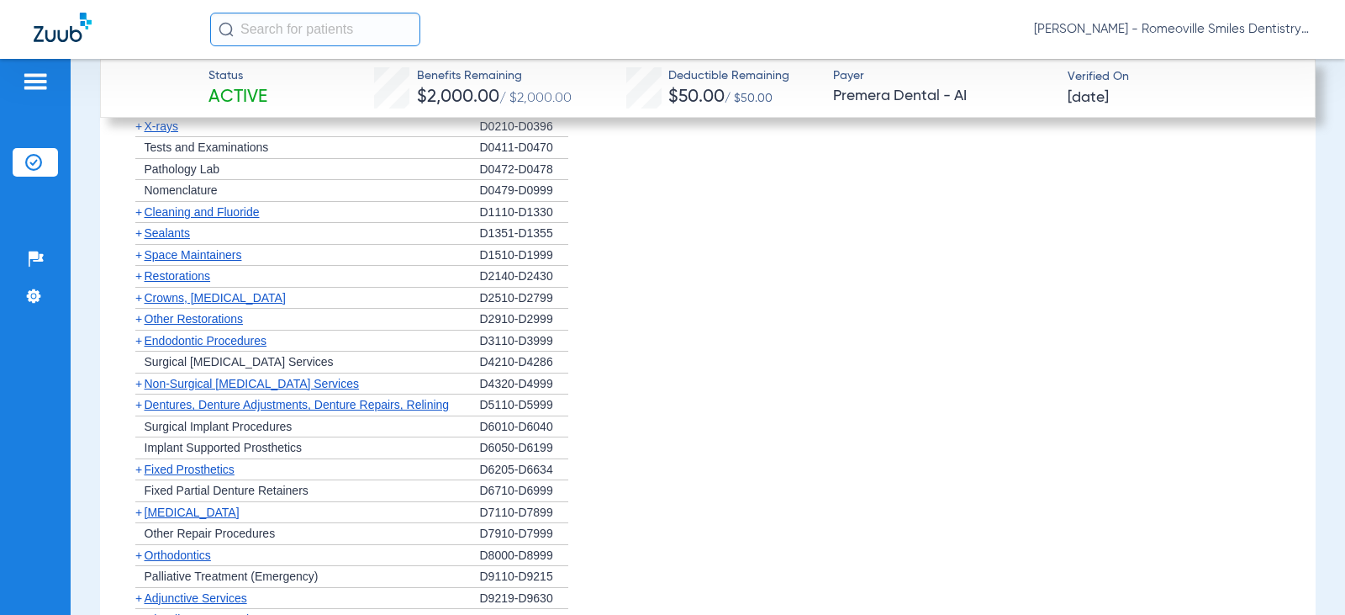
scroll to position [2007, 0]
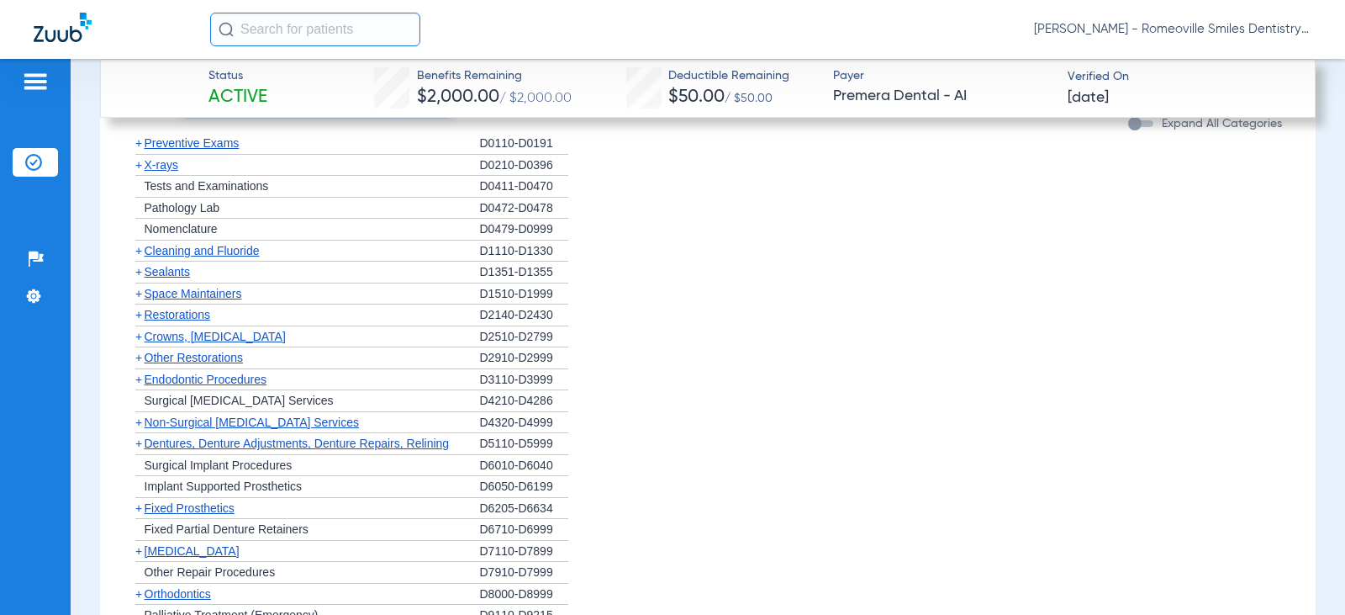
click at [135, 143] on span "+" at bounding box center [138, 142] width 7 height 13
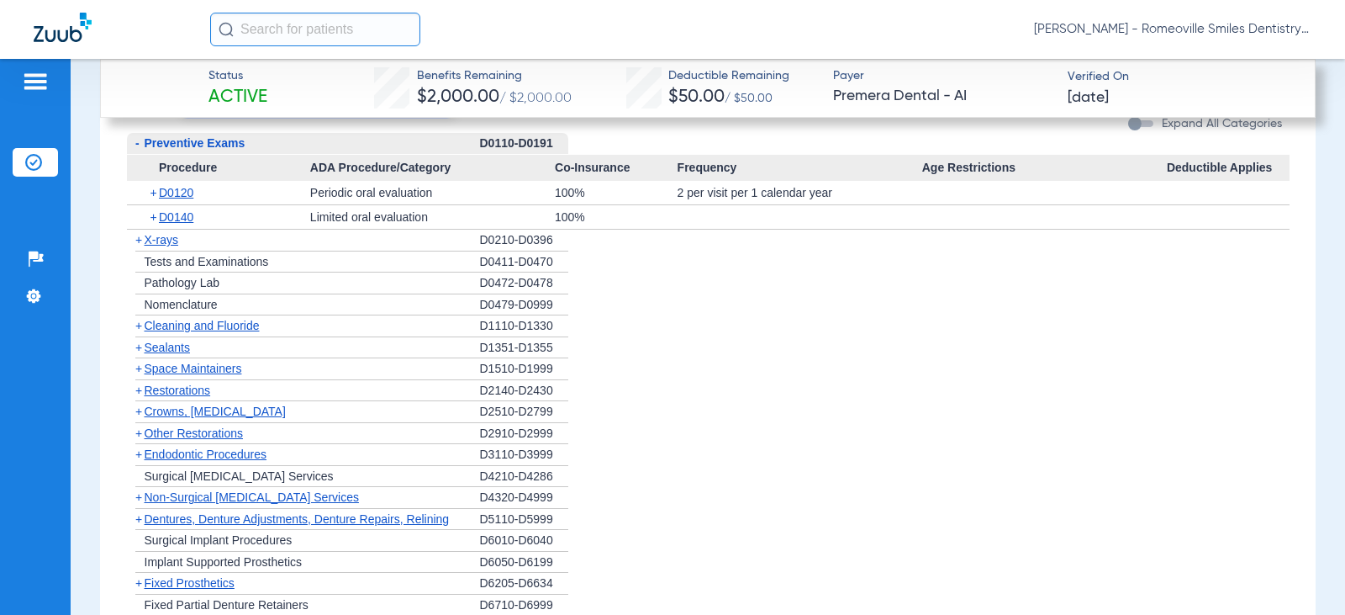
click at [135, 326] on span "+" at bounding box center [138, 325] width 7 height 13
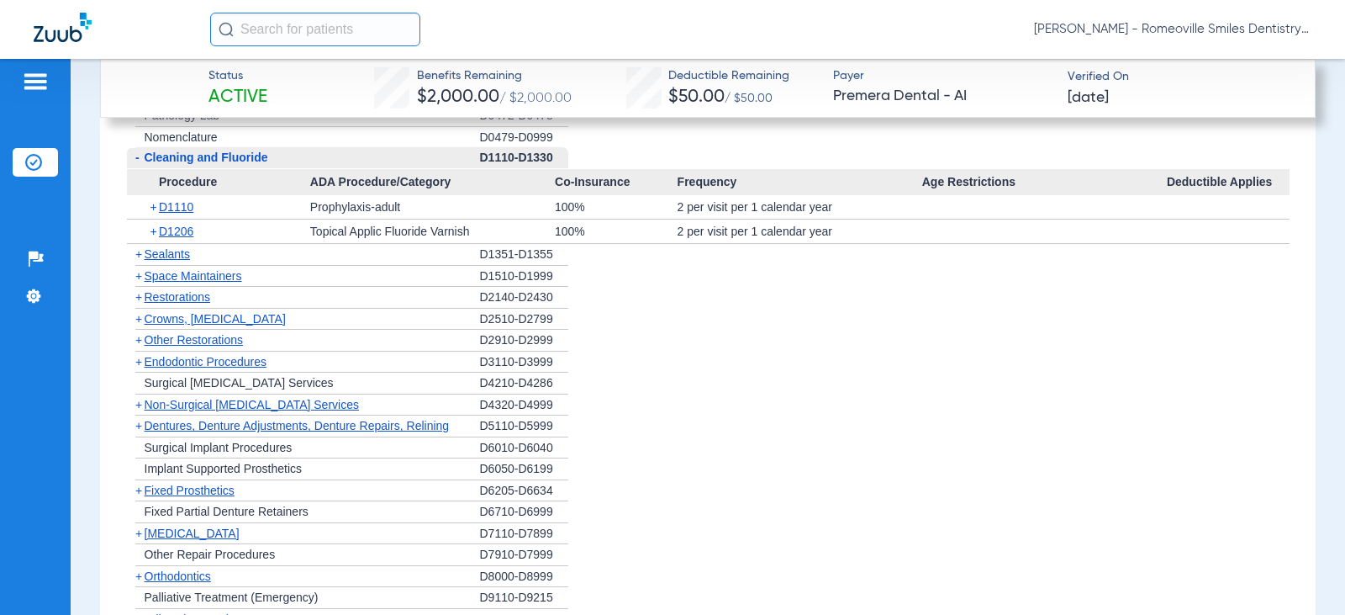
scroll to position [2175, 0]
click at [140, 254] on span "+" at bounding box center [138, 252] width 7 height 13
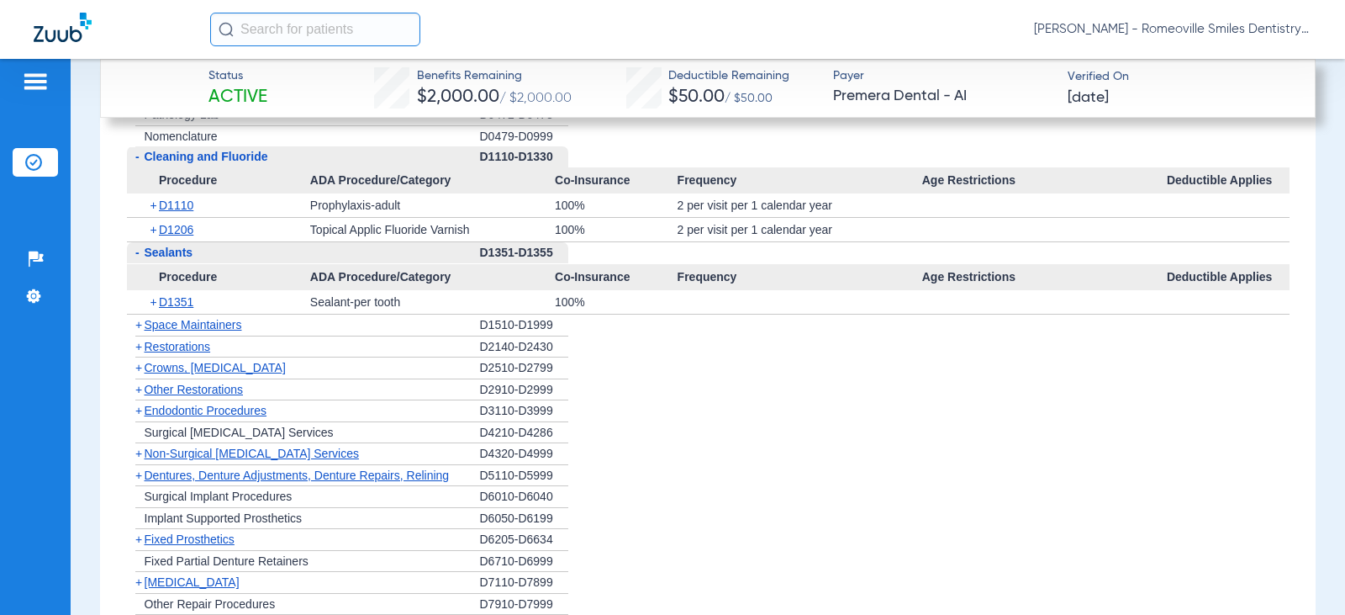
click at [138, 347] on span "+" at bounding box center [138, 346] width 7 height 13
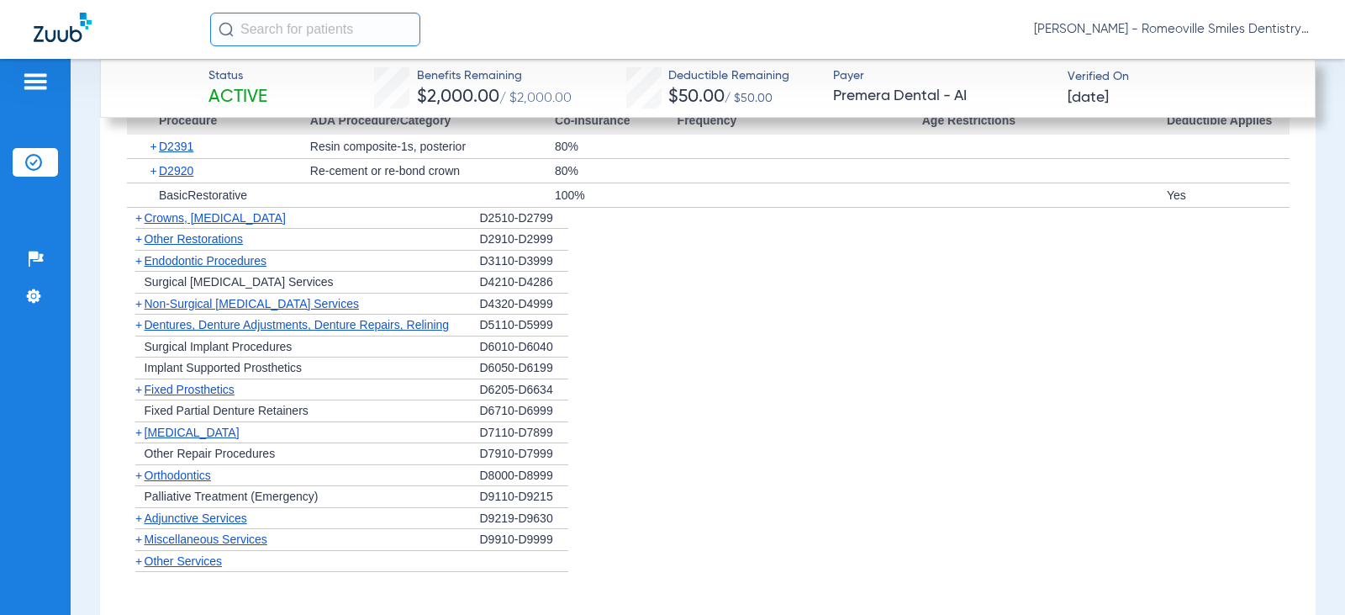
scroll to position [2428, 0]
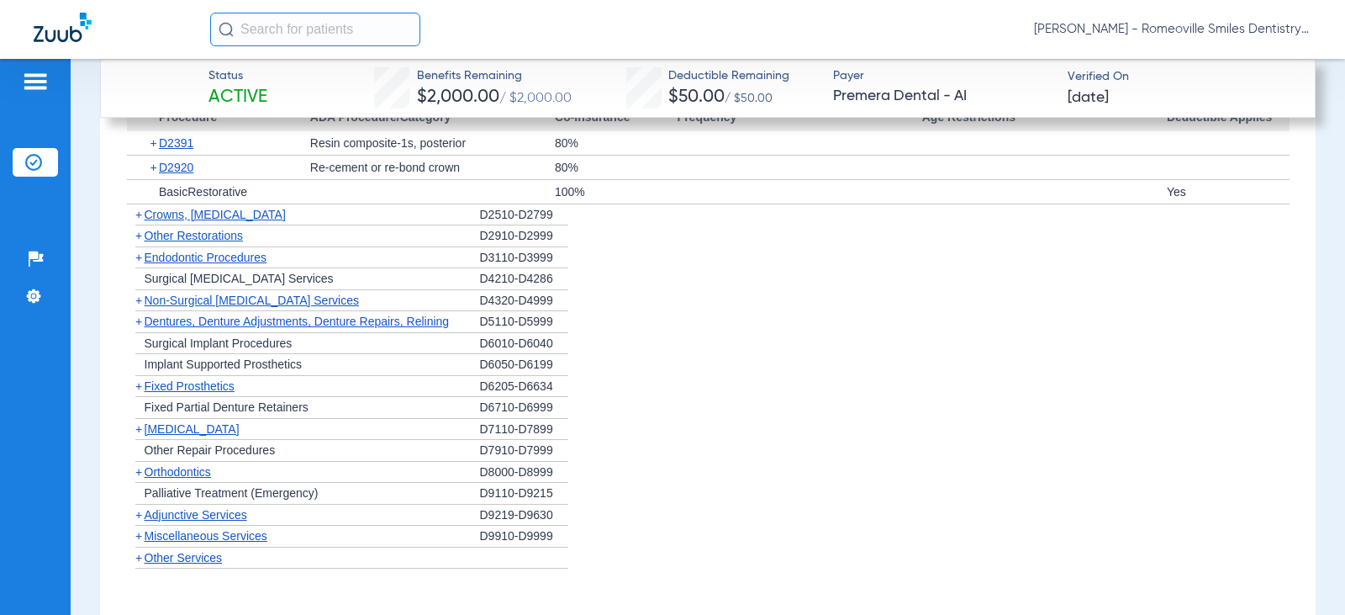
click at [136, 468] on span "+" at bounding box center [138, 471] width 7 height 13
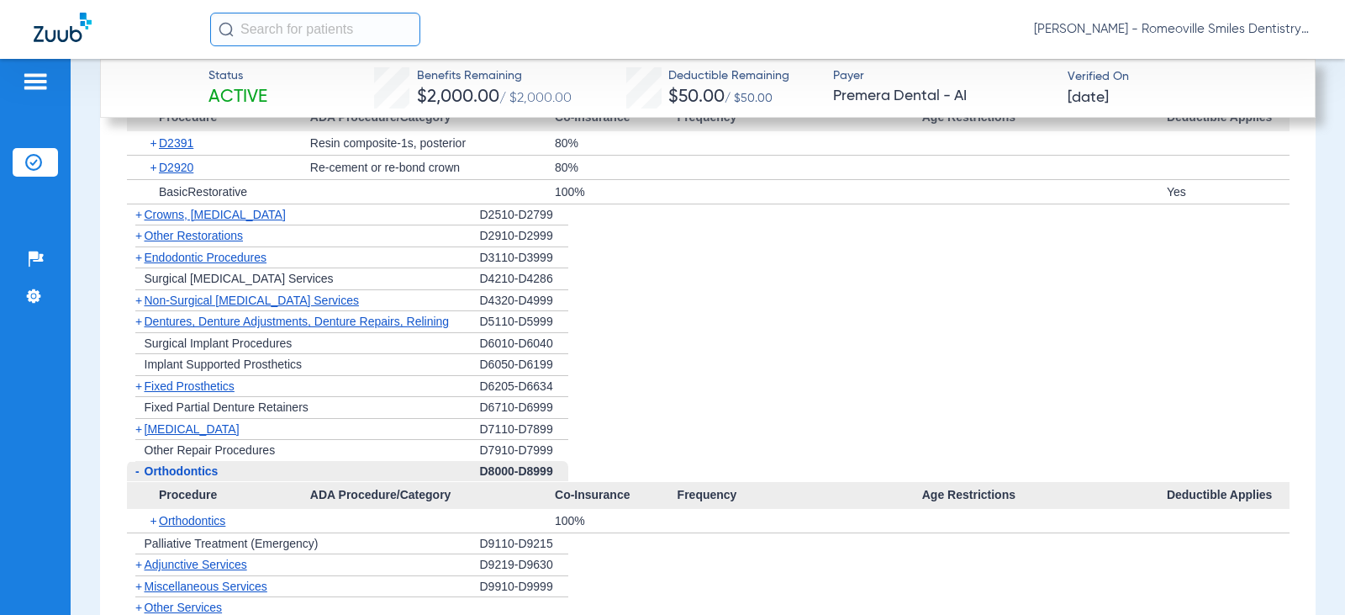
click at [136, 299] on span "+" at bounding box center [138, 299] width 7 height 13
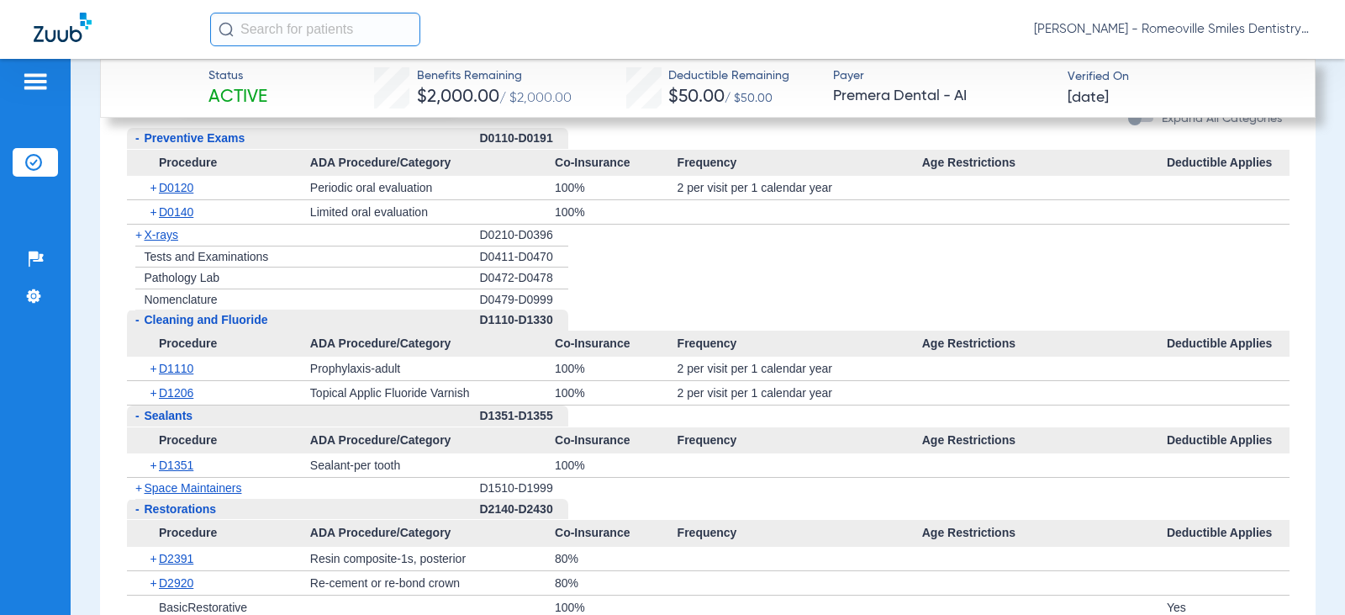
scroll to position [2007, 0]
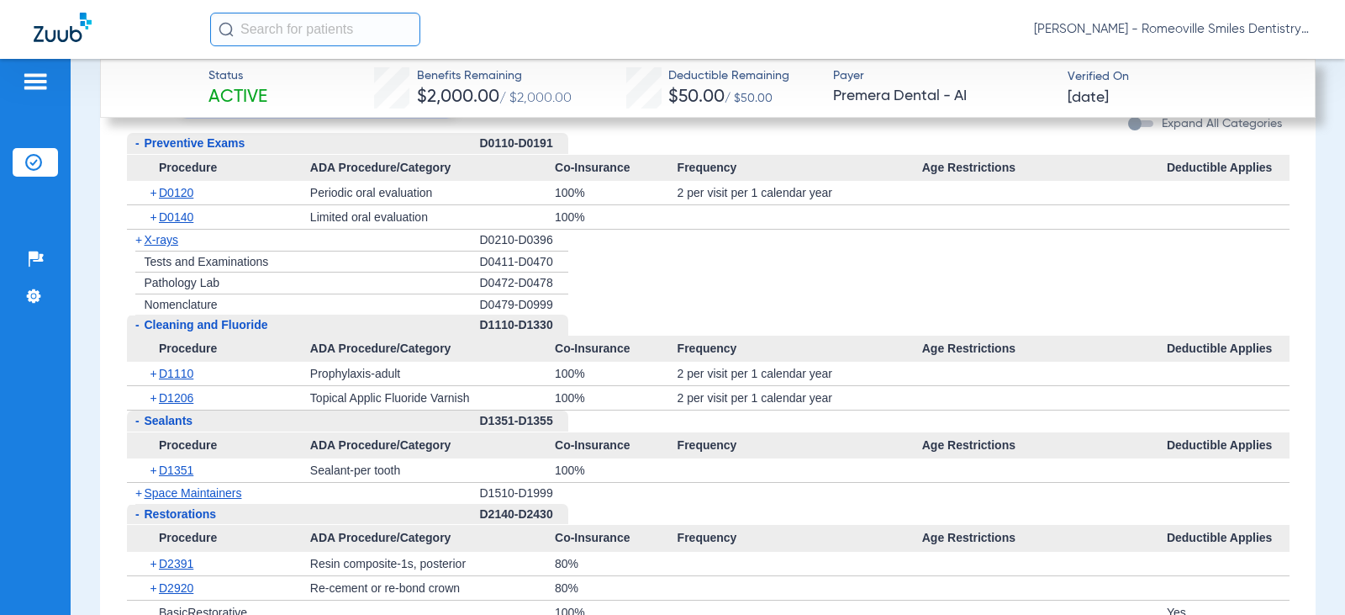
click at [139, 238] on span "+" at bounding box center [138, 239] width 7 height 13
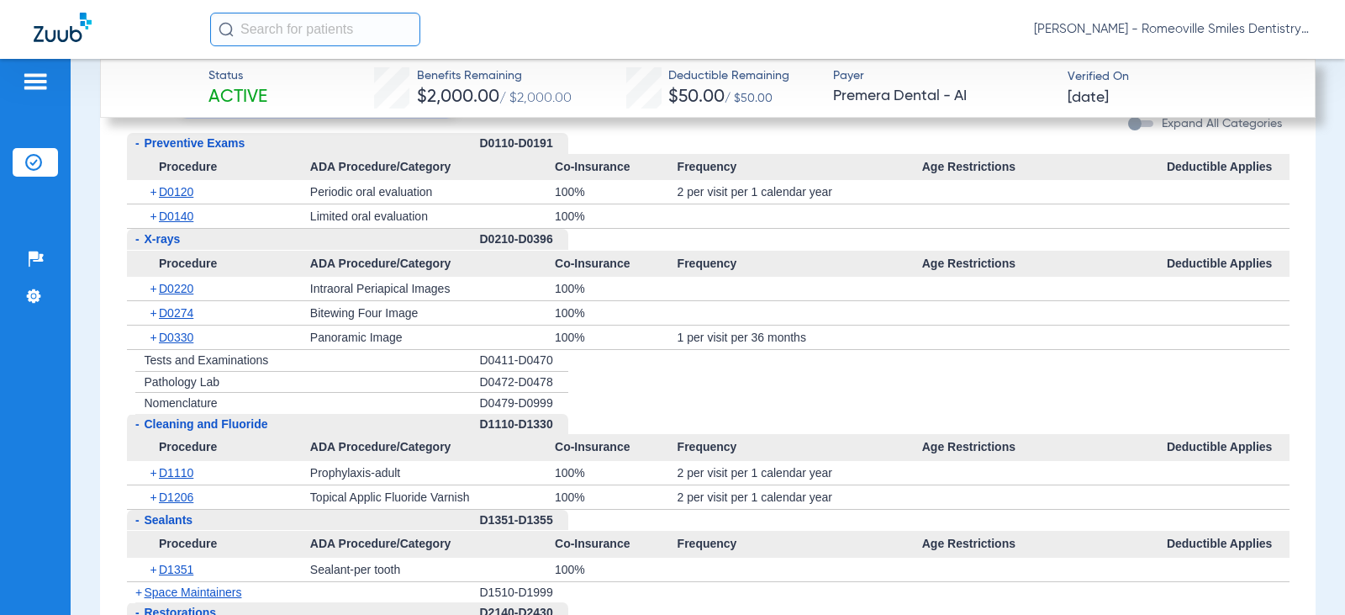
click at [156, 311] on span "+" at bounding box center [155, 313] width 9 height 24
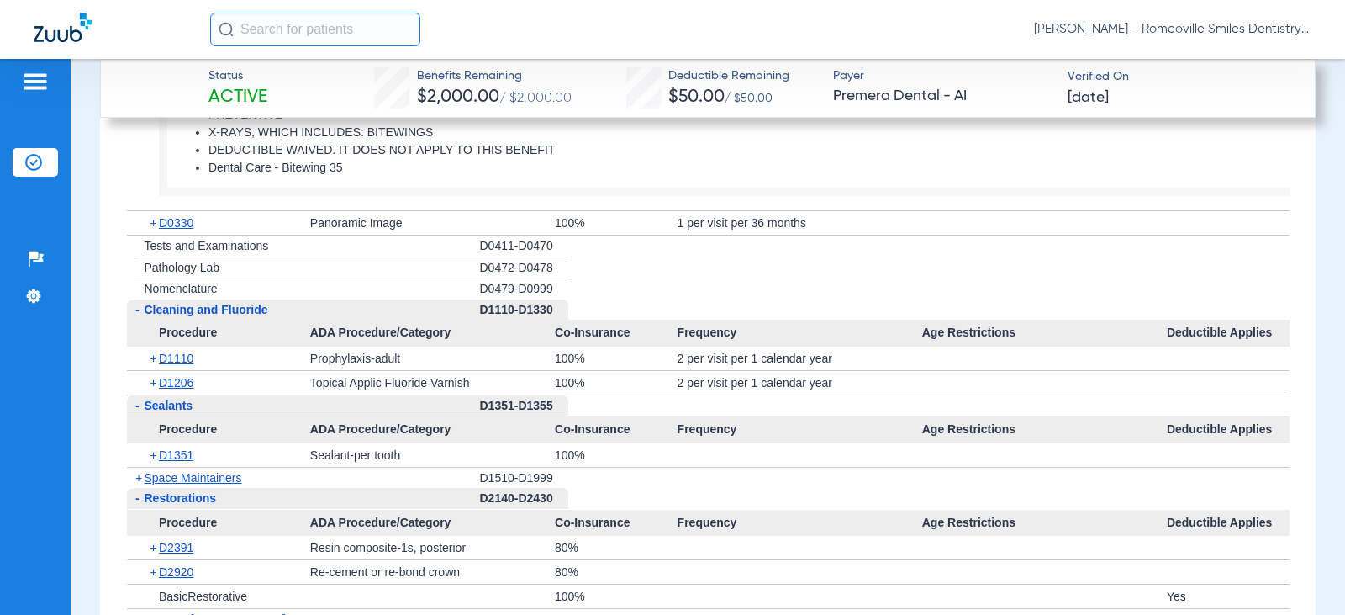
scroll to position [2260, 0]
click at [152, 452] on span "+" at bounding box center [155, 454] width 9 height 24
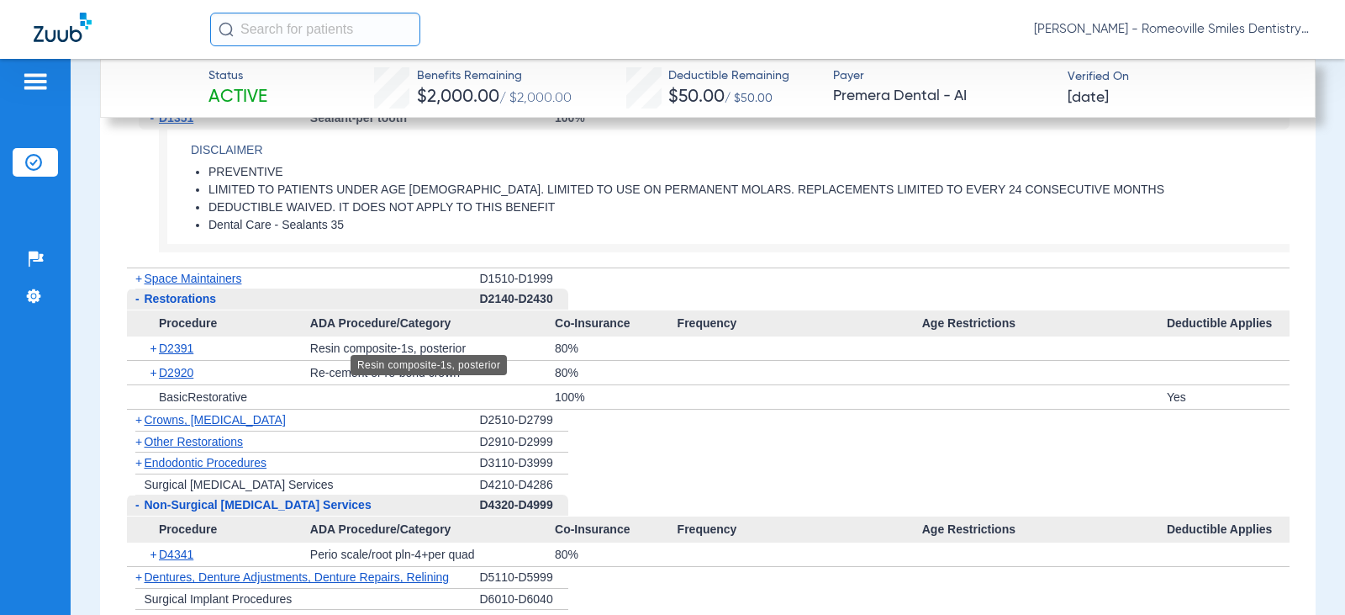
scroll to position [2680, 0]
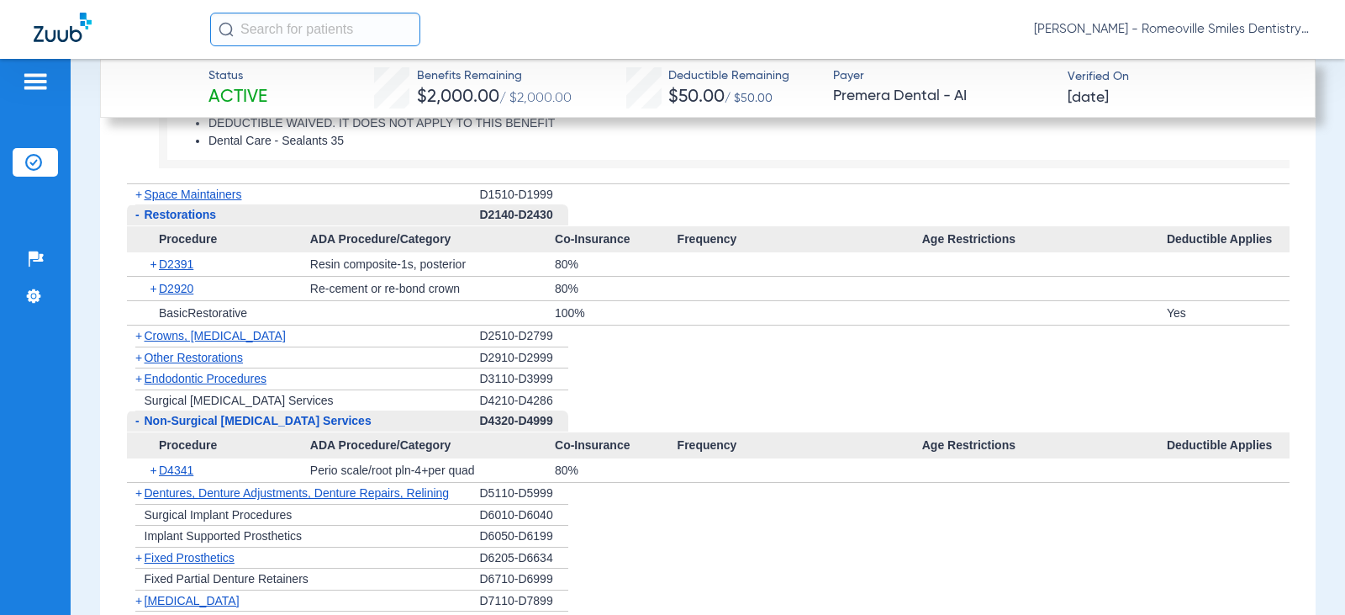
click at [139, 379] on span "+" at bounding box center [138, 378] width 7 height 13
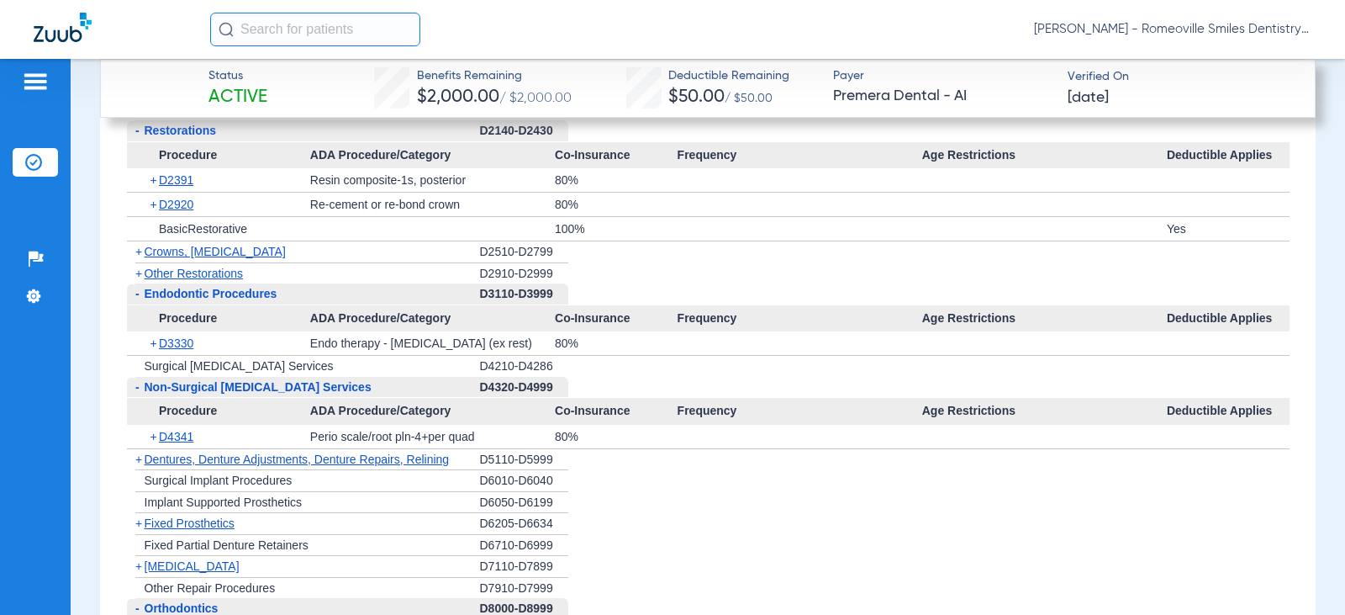
scroll to position [2848, 0]
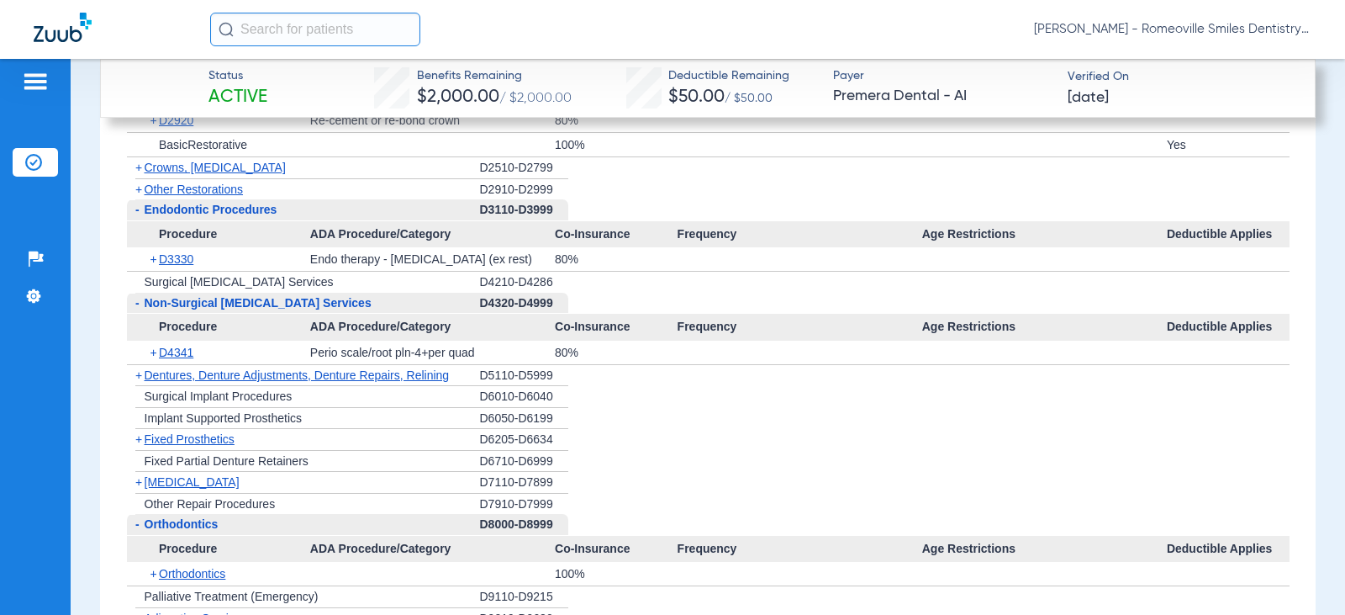
click at [154, 352] on span "+" at bounding box center [155, 353] width 9 height 24
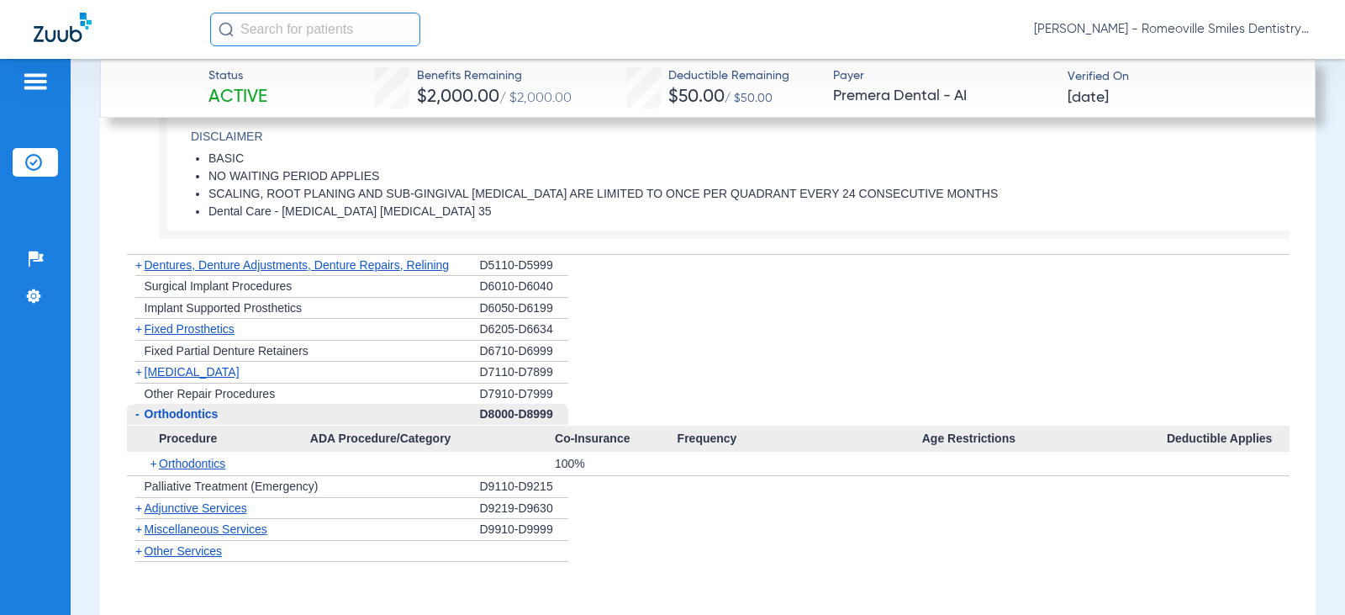
scroll to position [3100, 0]
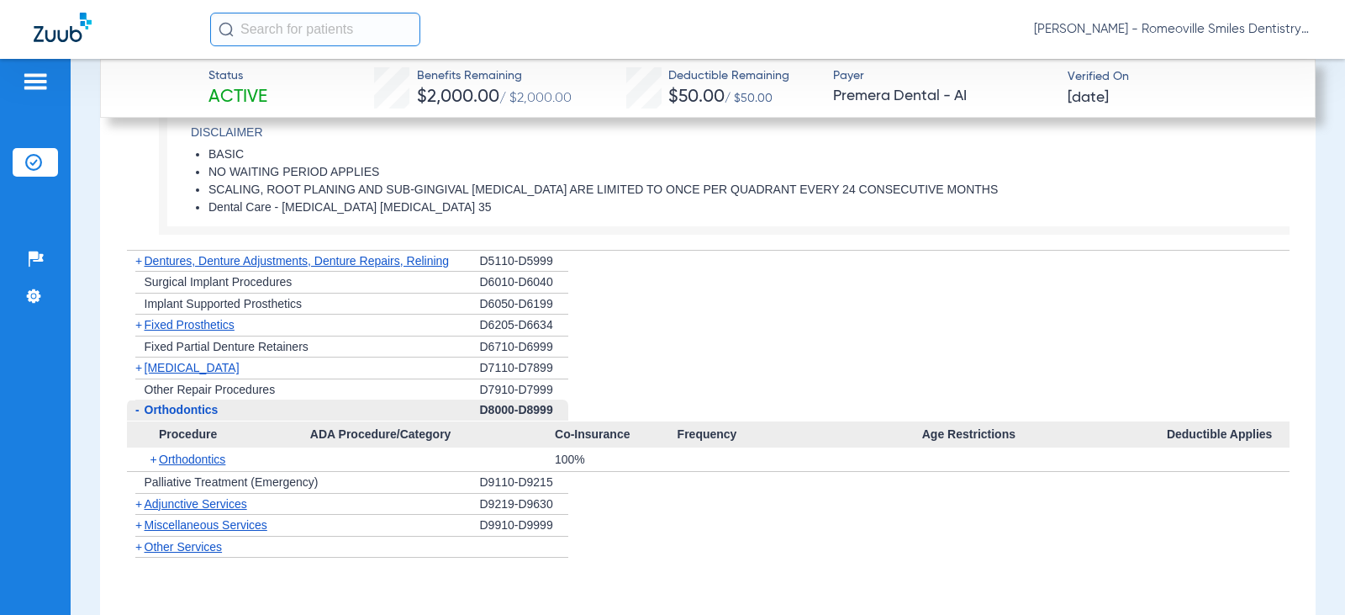
click at [138, 522] on span "+" at bounding box center [138, 524] width 7 height 13
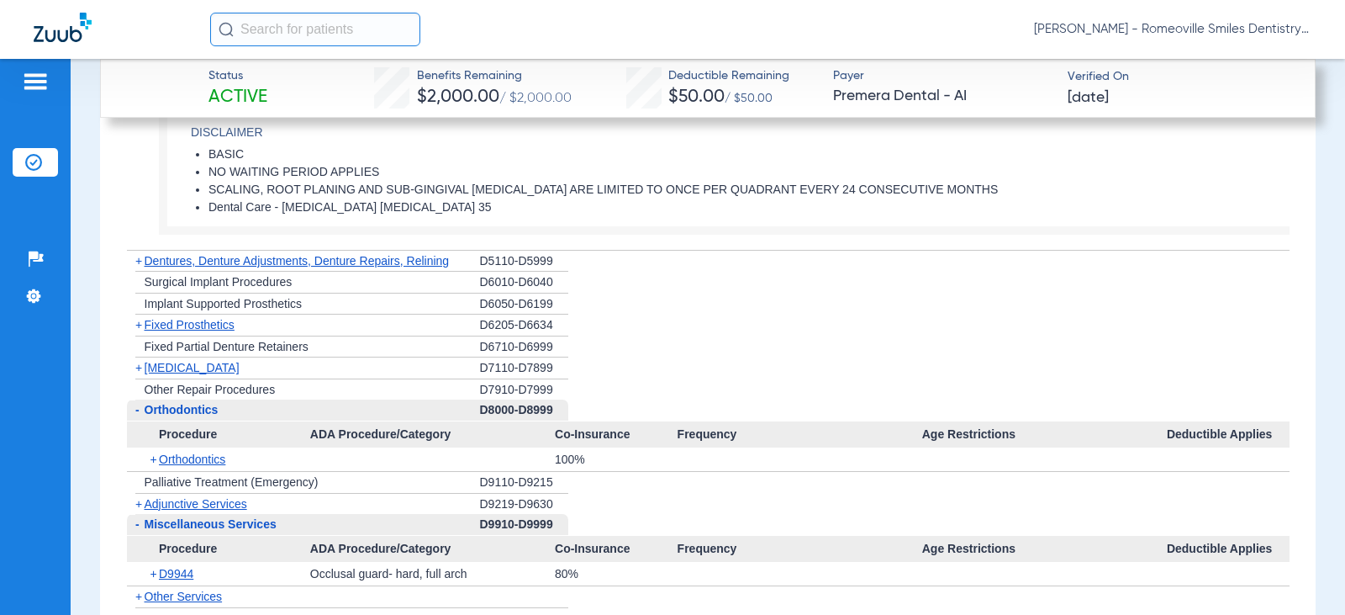
scroll to position [3185, 0]
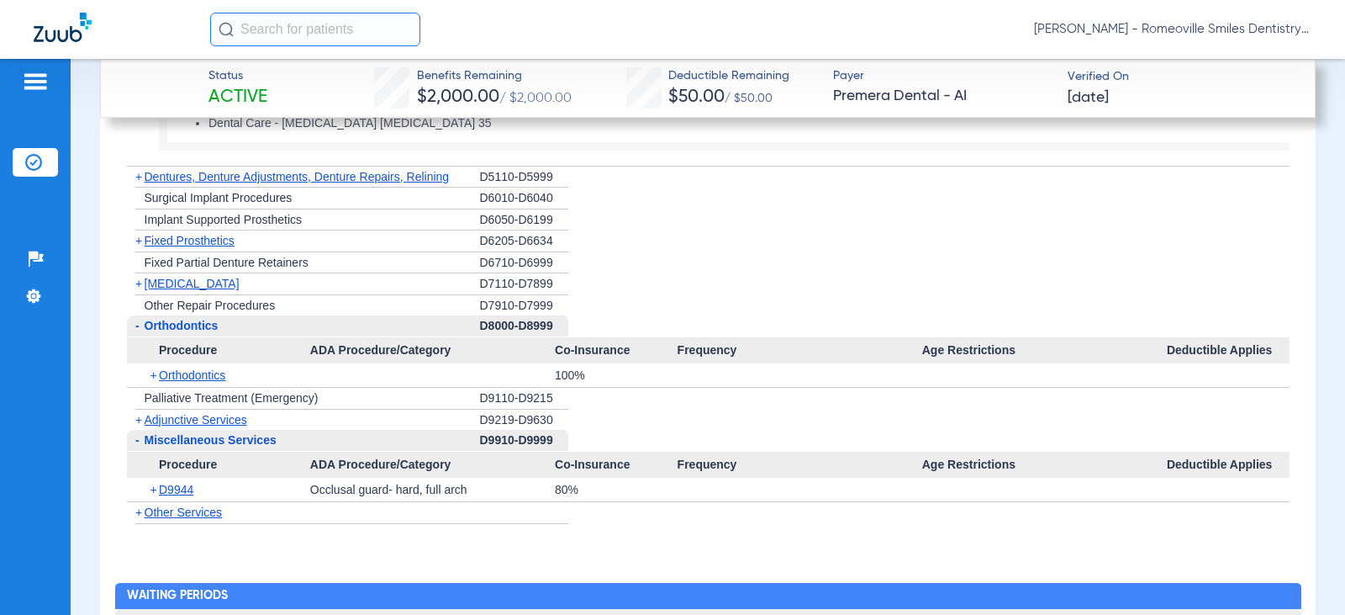
click at [138, 511] on span "+" at bounding box center [138, 511] width 7 height 13
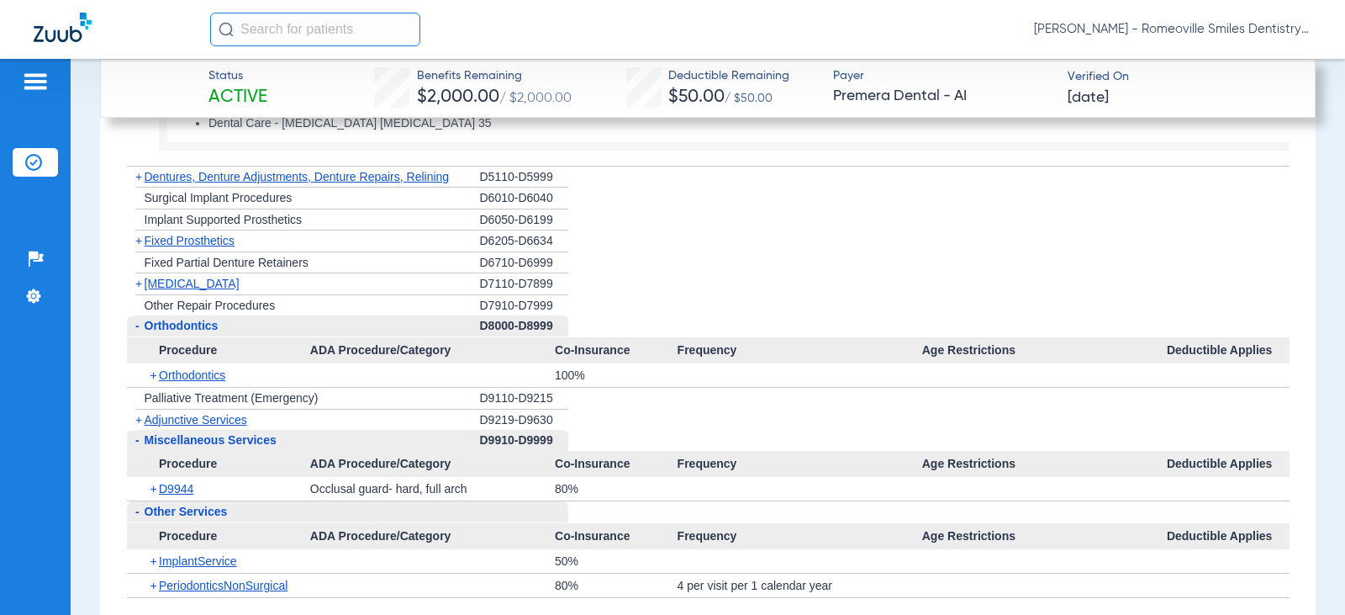
click at [151, 375] on span "+" at bounding box center [155, 375] width 9 height 24
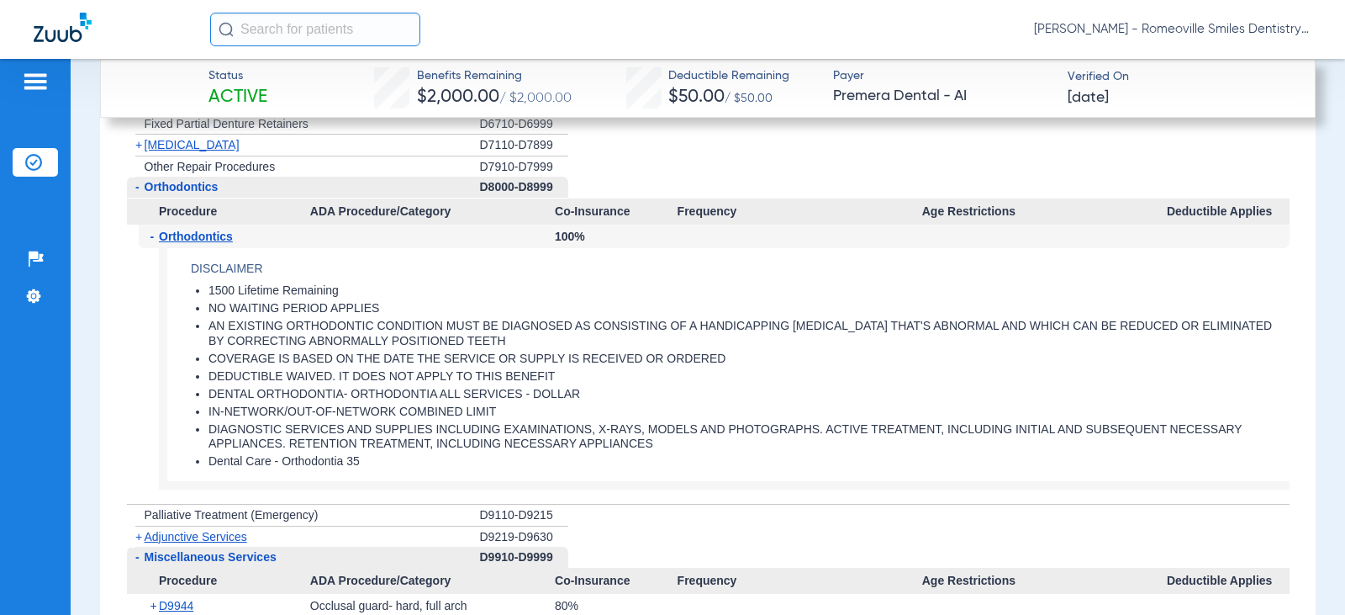
scroll to position [3353, 0]
